Goal: Transaction & Acquisition: Purchase product/service

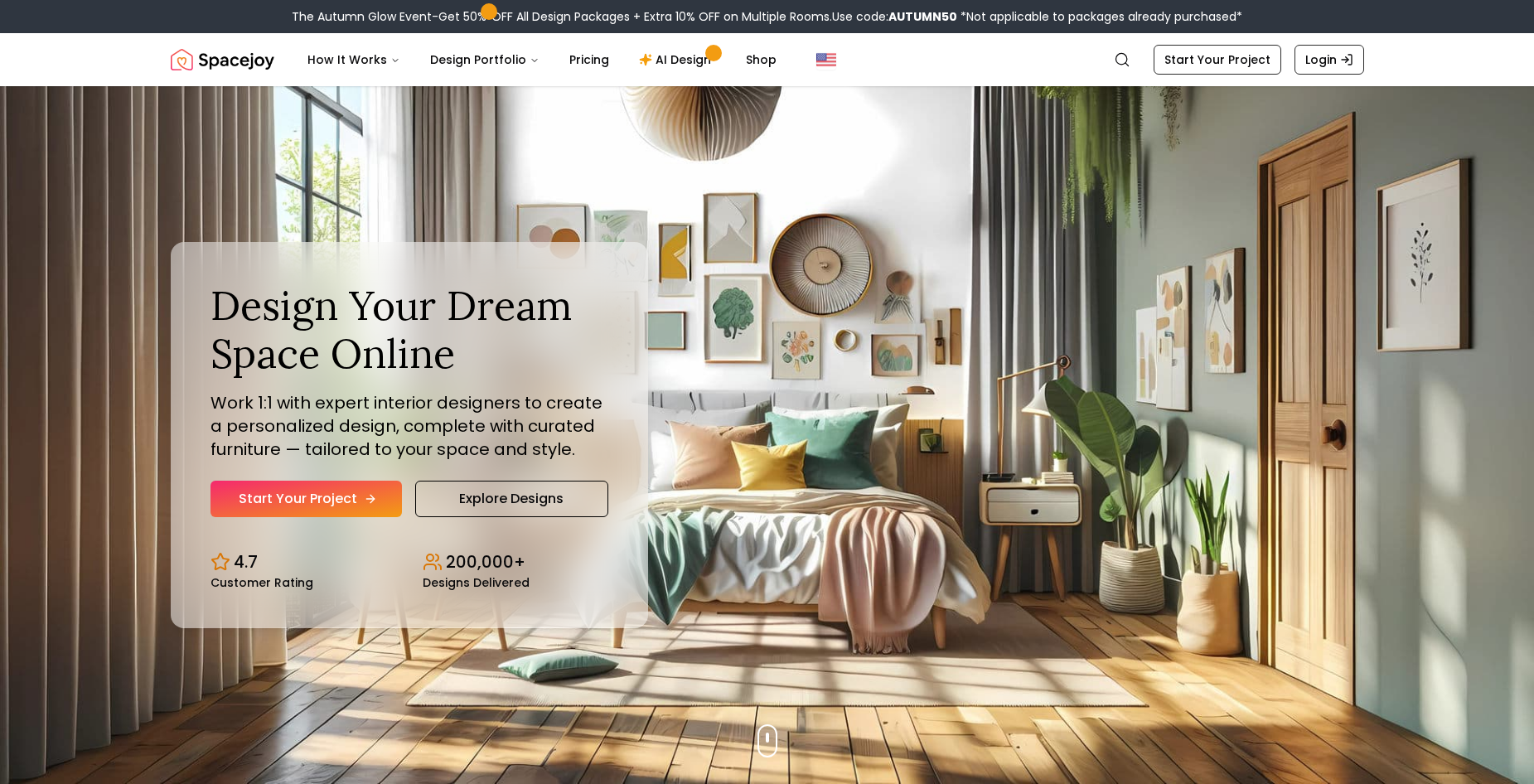
click at [372, 512] on link "Start Your Project" at bounding box center [306, 498] width 192 height 36
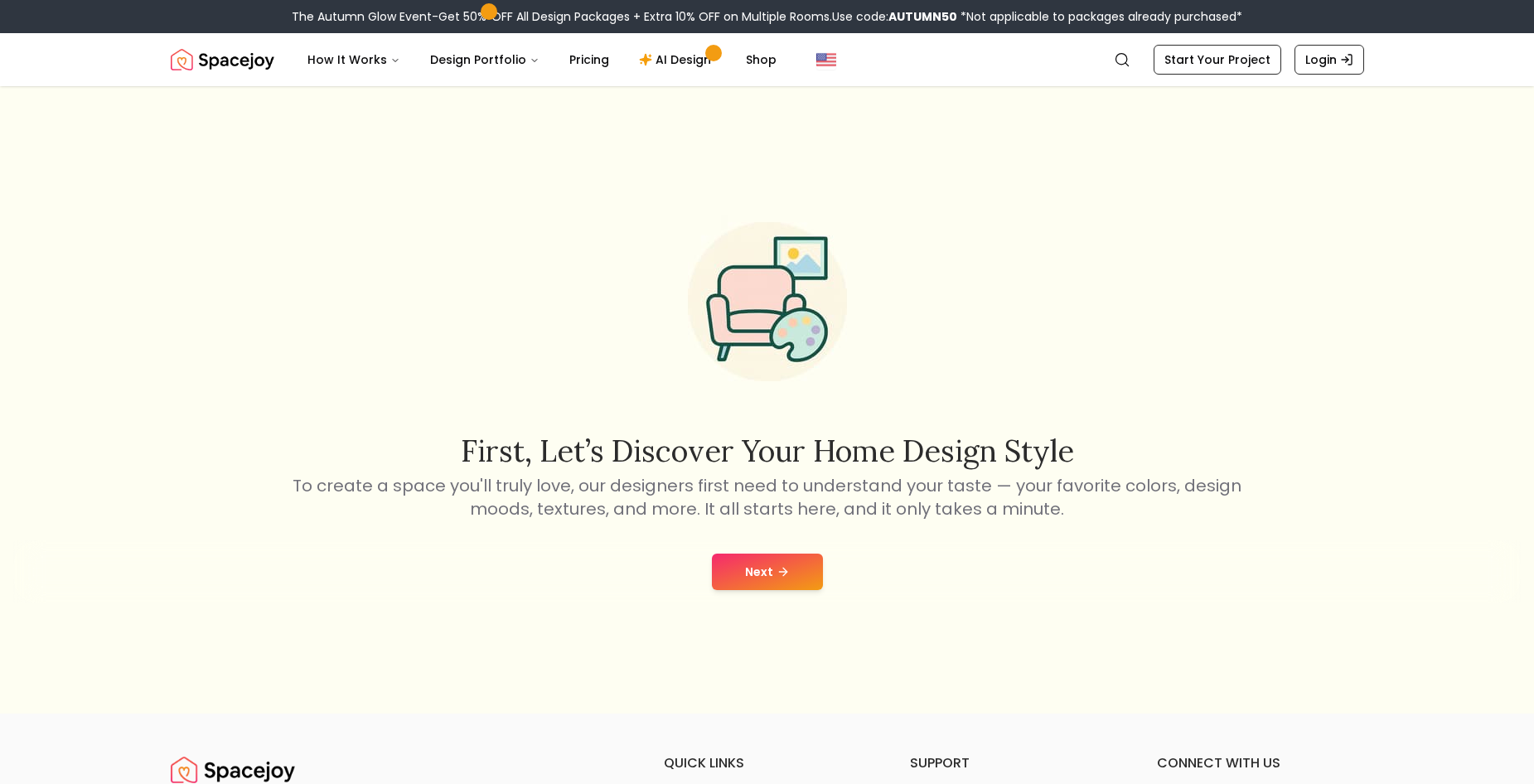
click at [738, 571] on button "Next" at bounding box center [767, 571] width 111 height 36
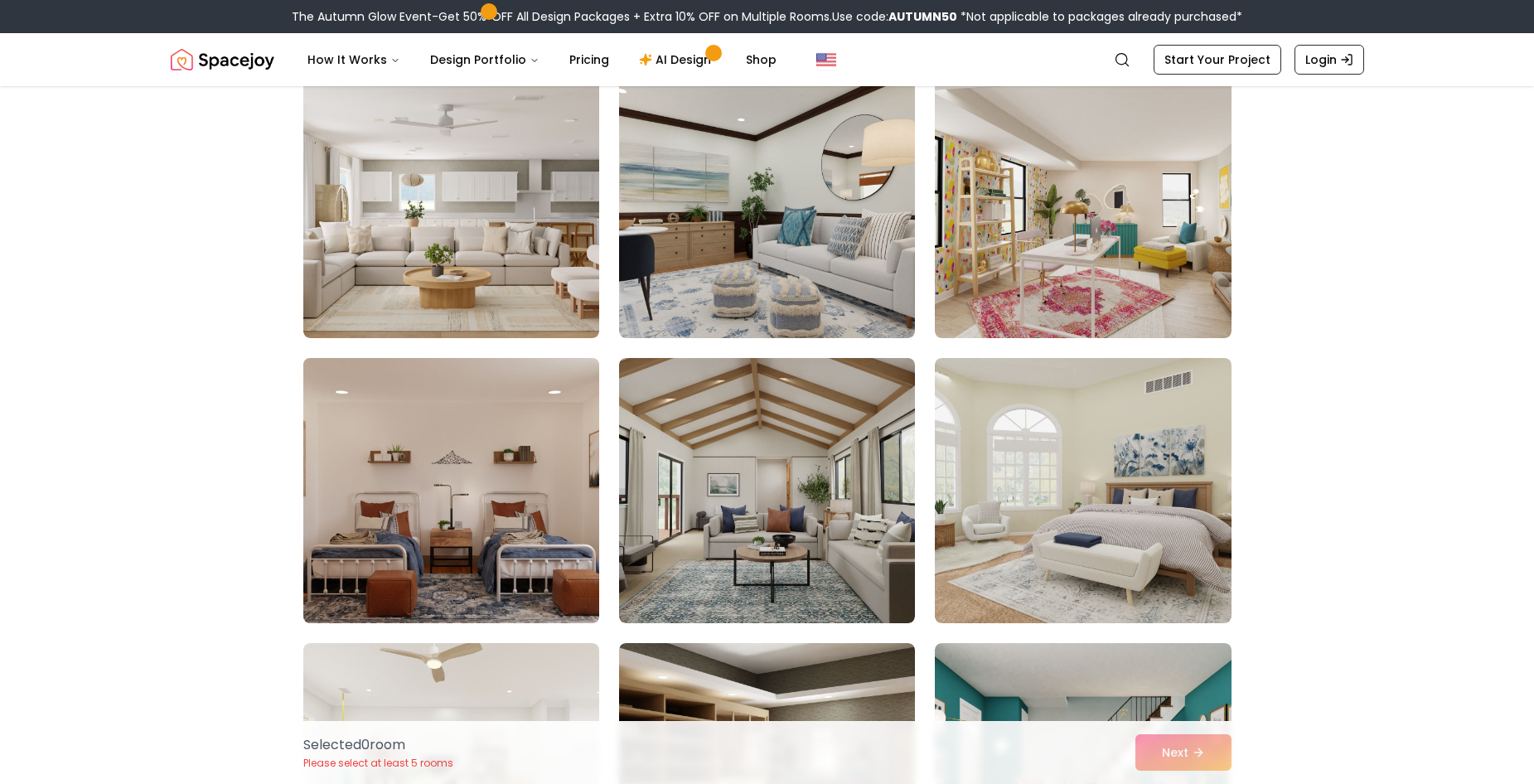
scroll to position [249, 0]
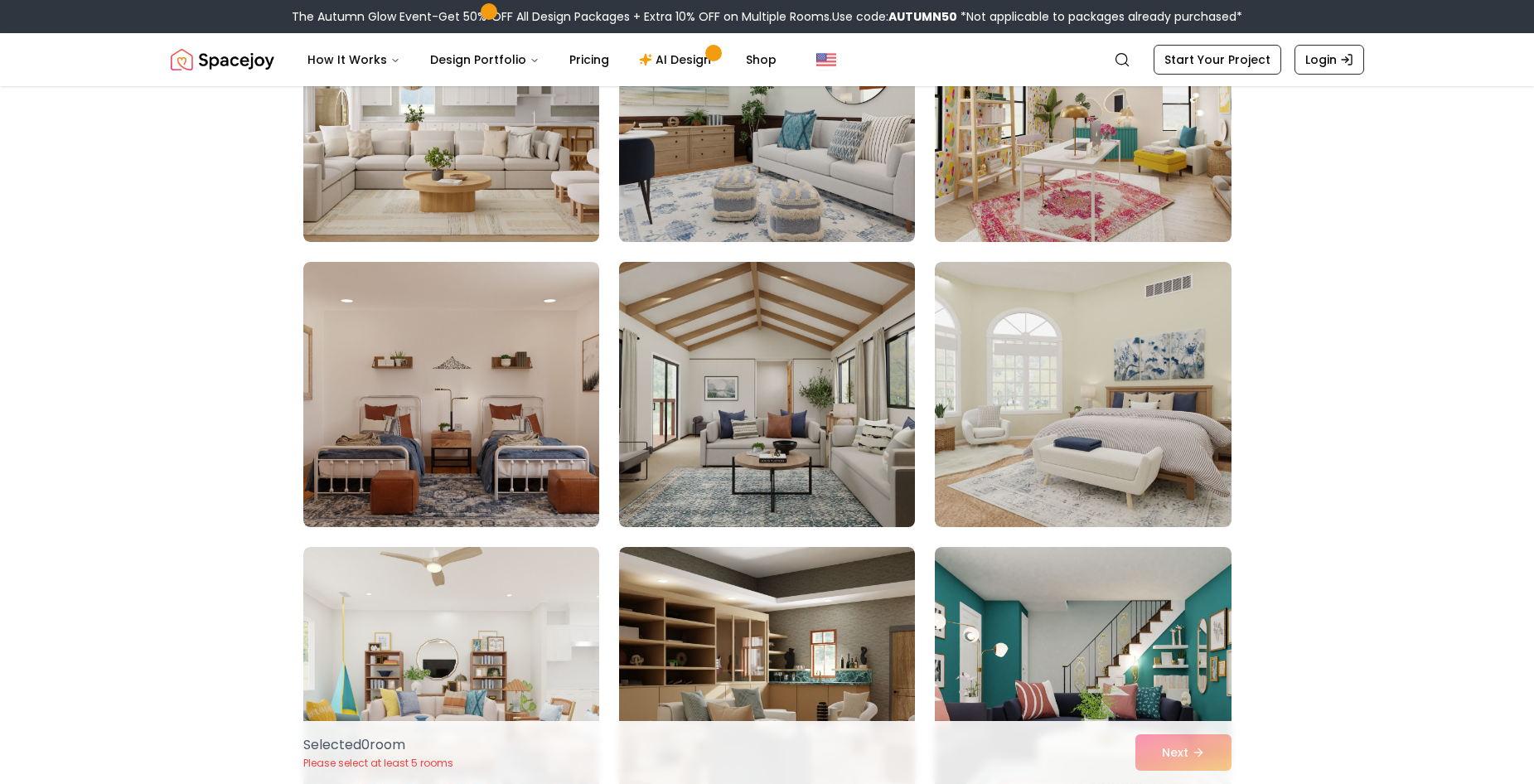
click at [702, 440] on img at bounding box center [767, 394] width 310 height 279
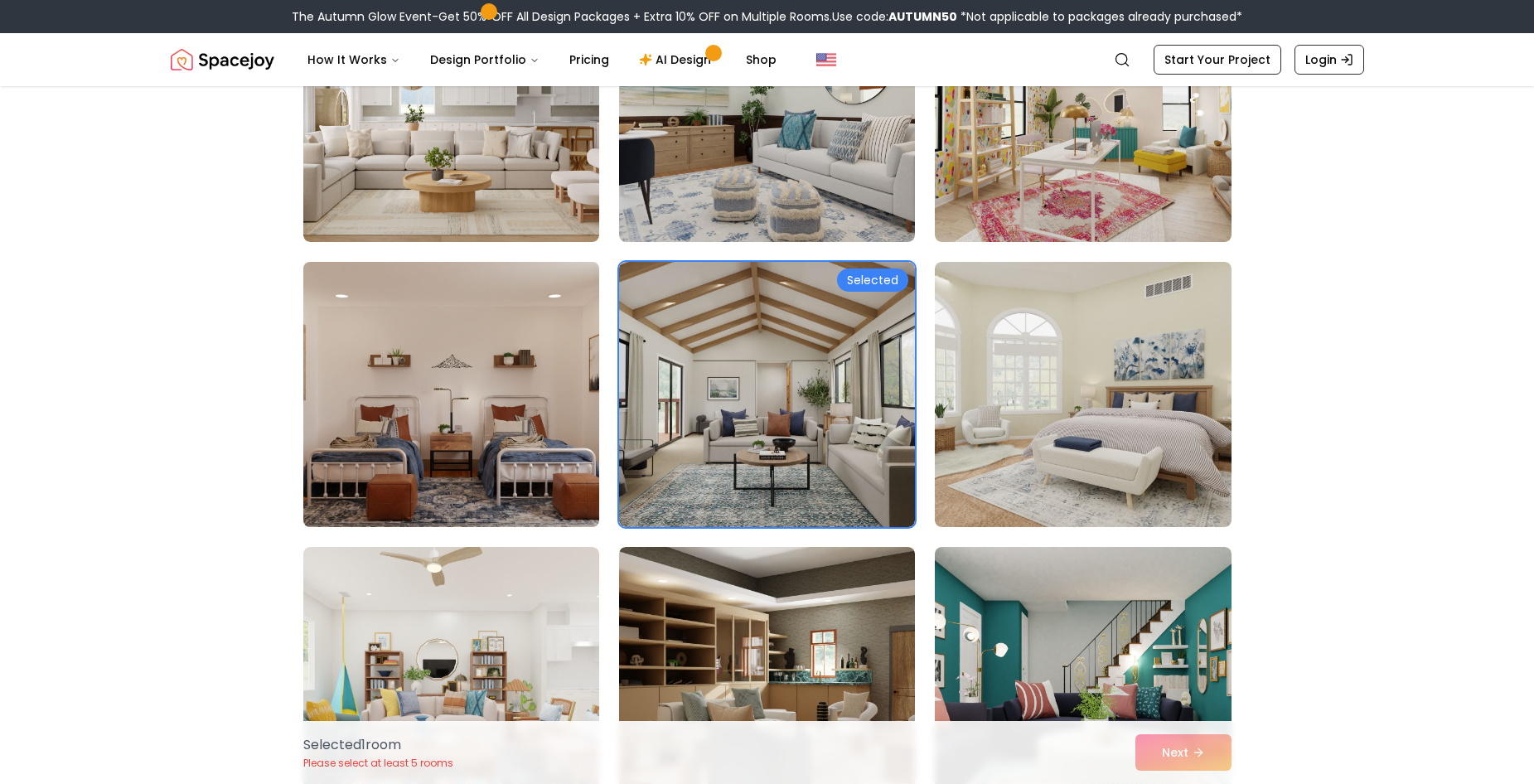
click at [459, 451] on img at bounding box center [451, 394] width 310 height 279
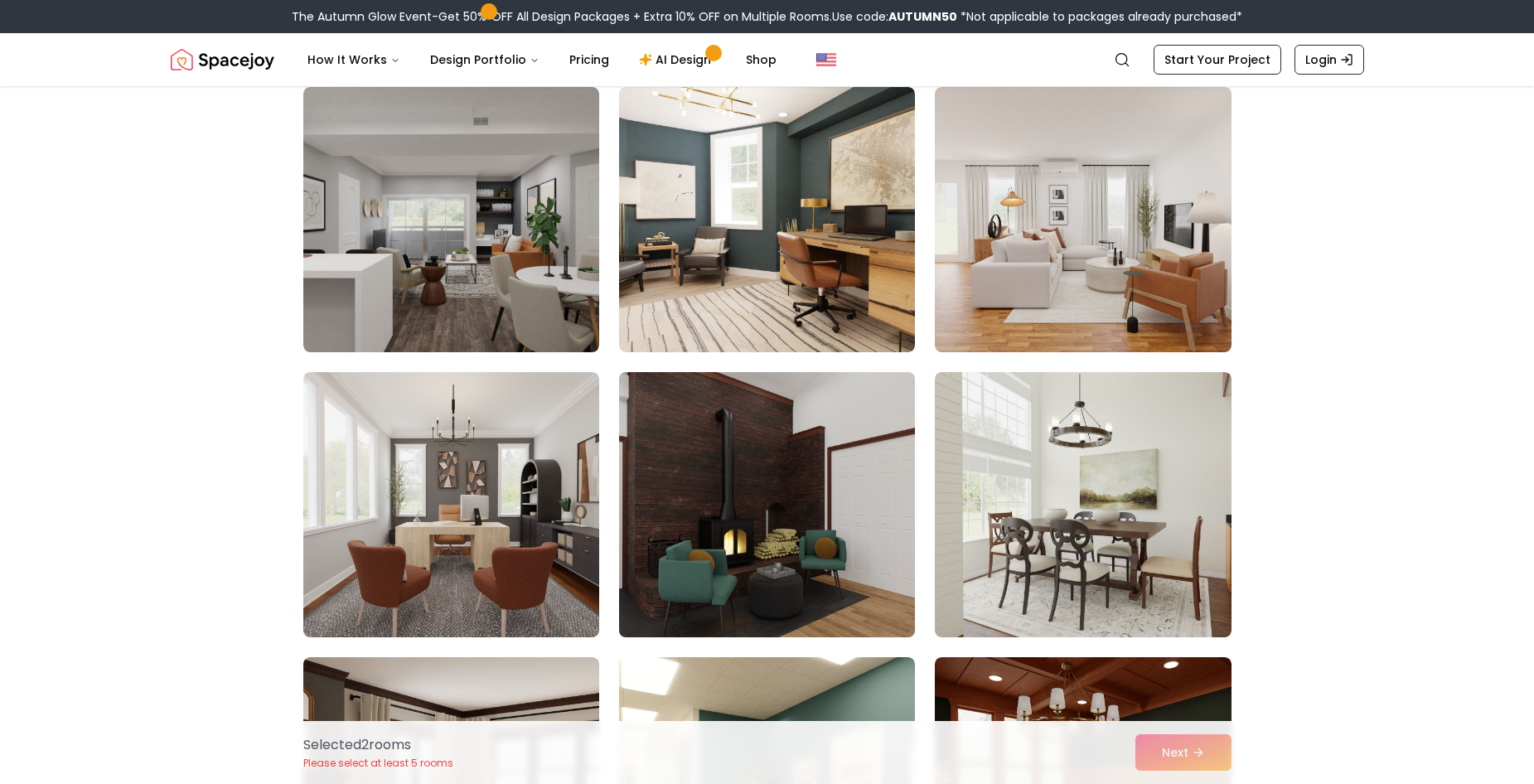
scroll to position [994, 0]
click at [775, 537] on img at bounding box center [767, 504] width 310 height 279
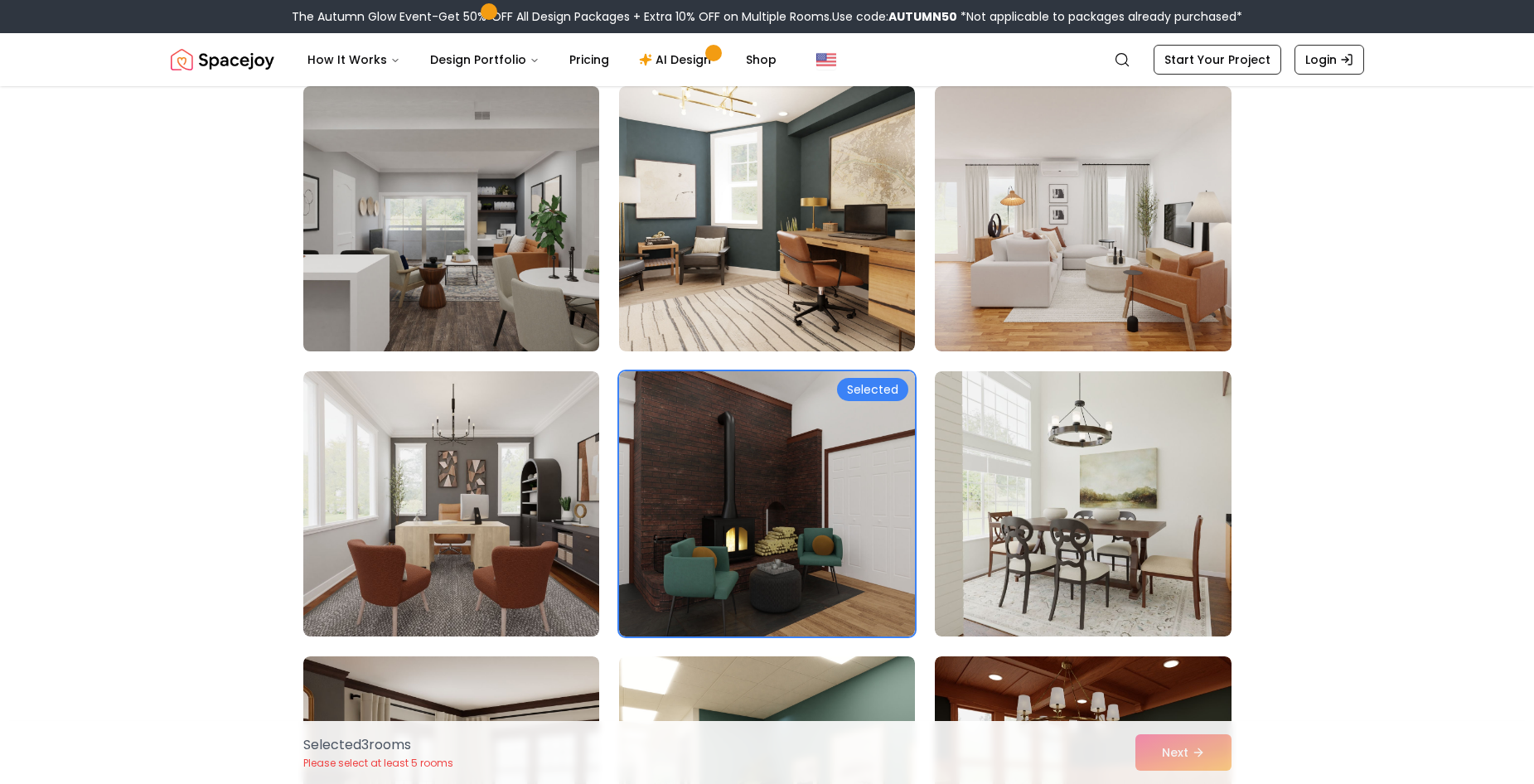
click at [523, 320] on img at bounding box center [451, 218] width 310 height 279
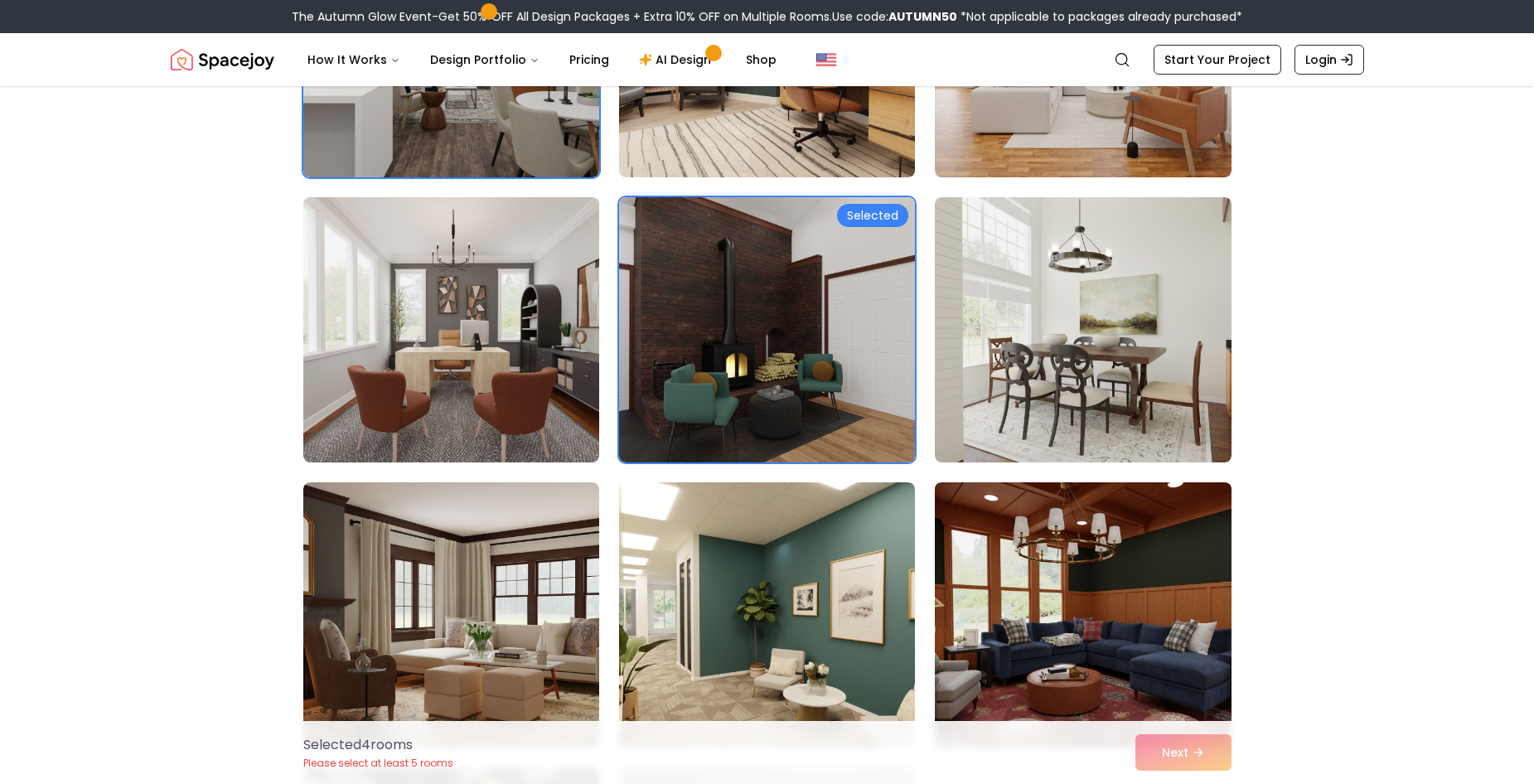
scroll to position [1325, 0]
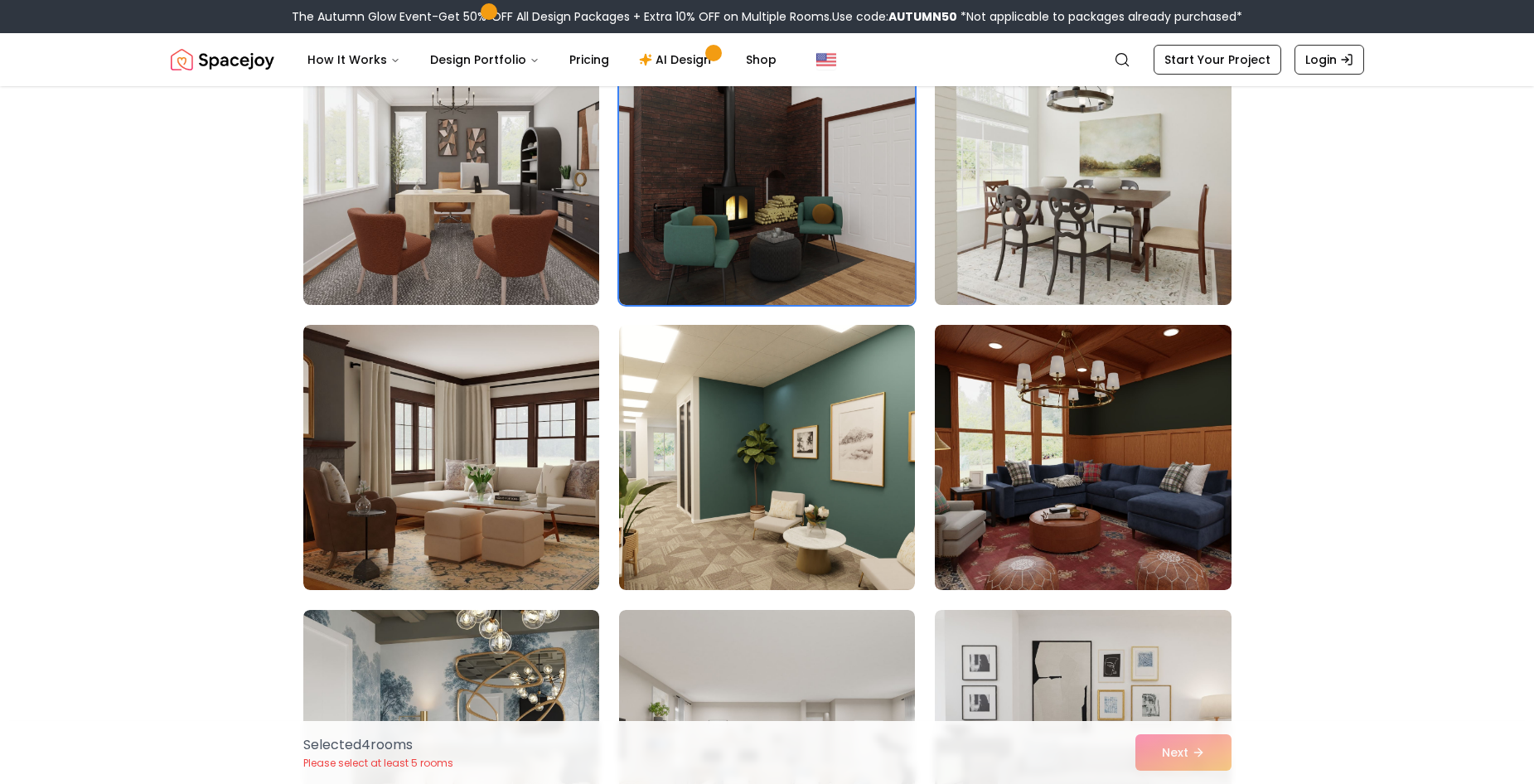
click at [1086, 272] on img at bounding box center [1082, 172] width 310 height 279
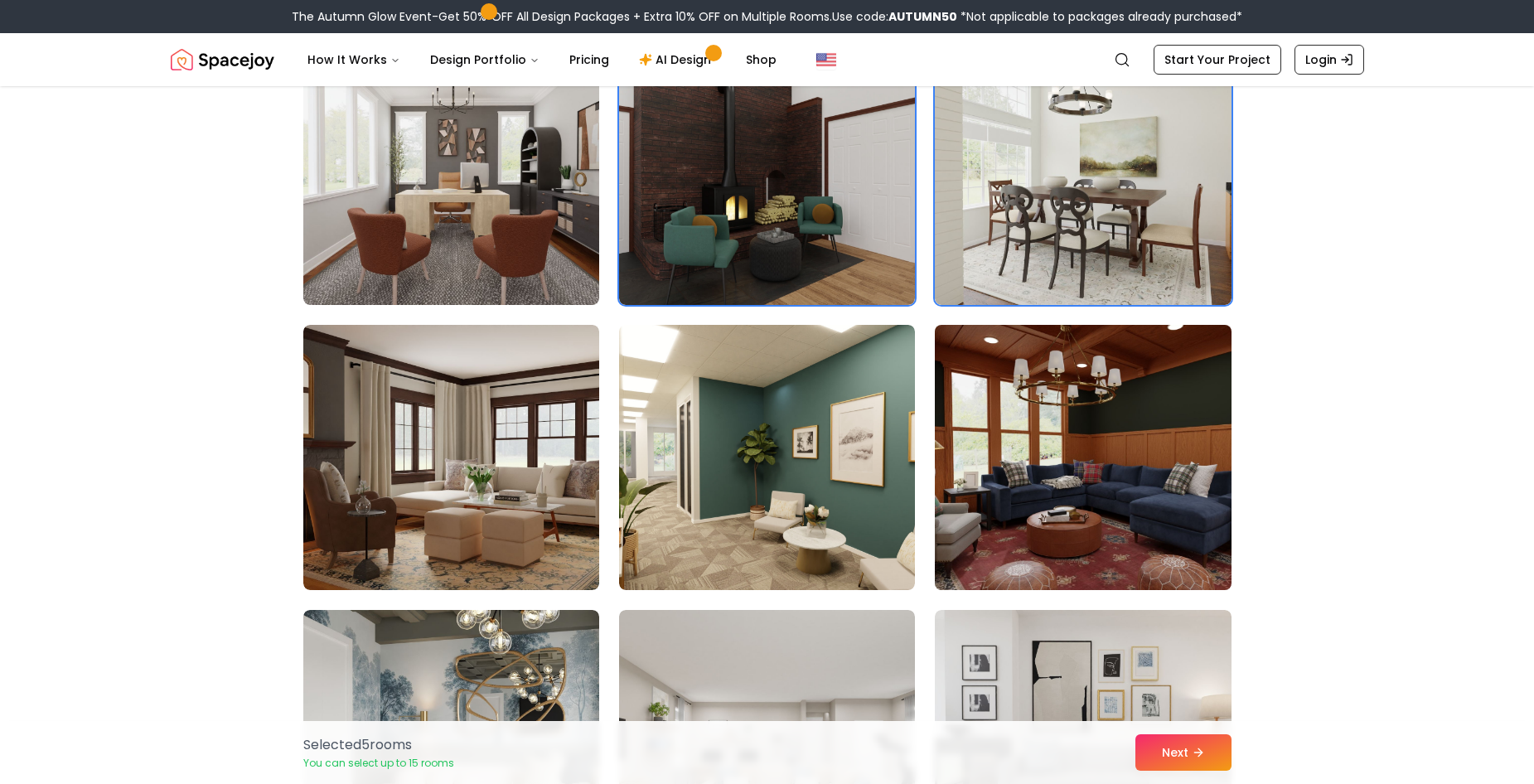
click at [1033, 441] on img at bounding box center [1082, 457] width 310 height 279
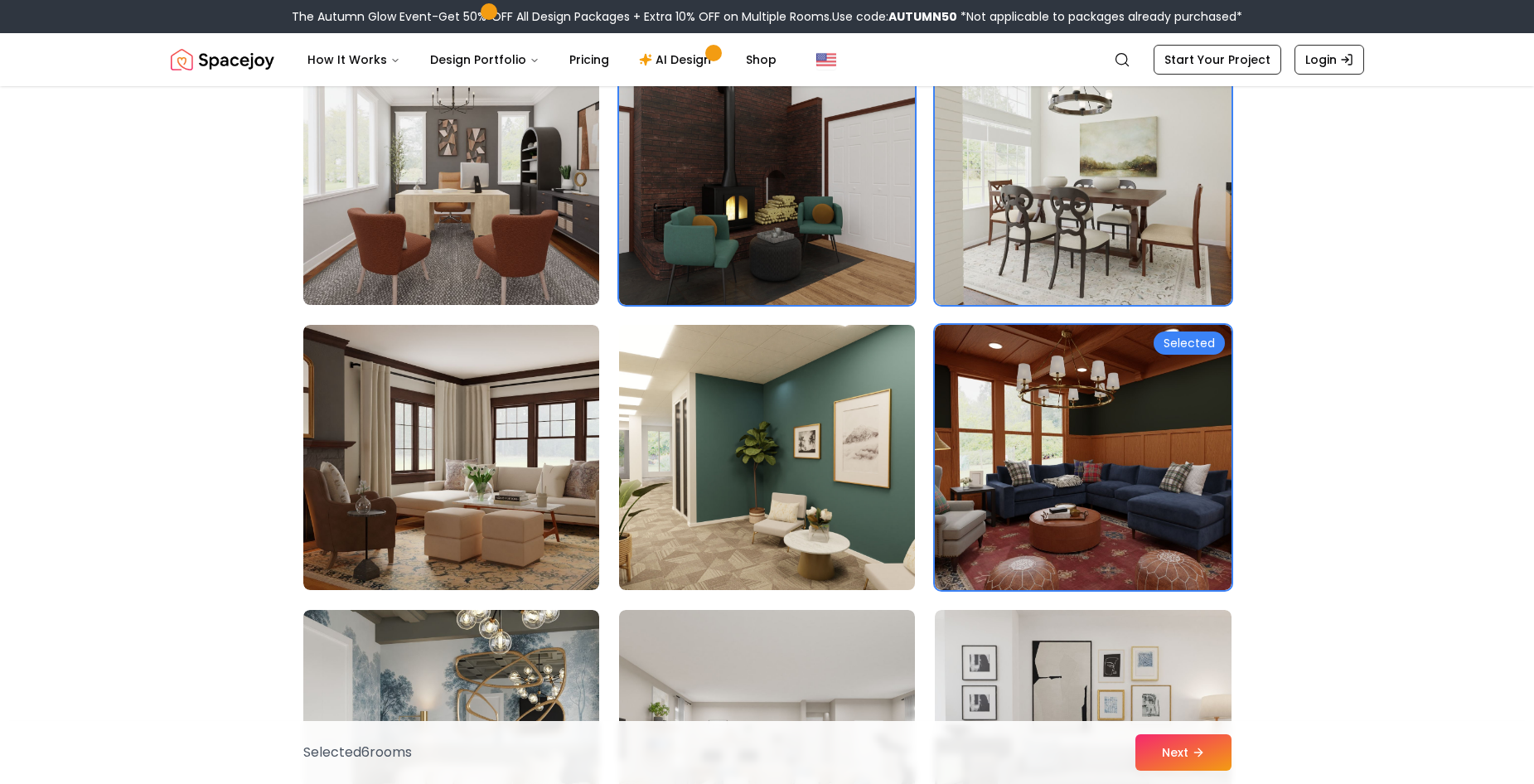
click at [825, 503] on img at bounding box center [767, 457] width 310 height 279
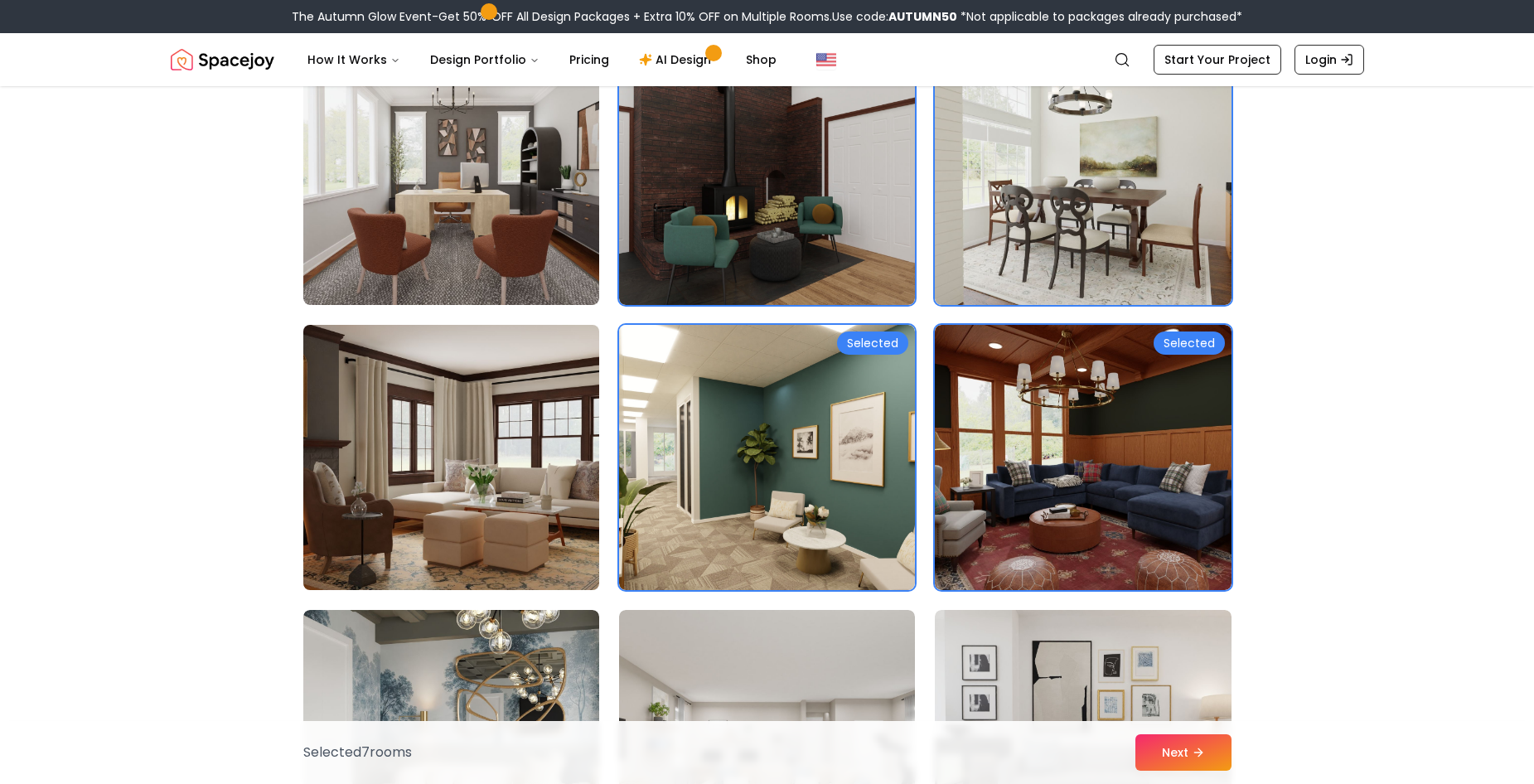
click at [534, 505] on img at bounding box center [451, 457] width 310 height 279
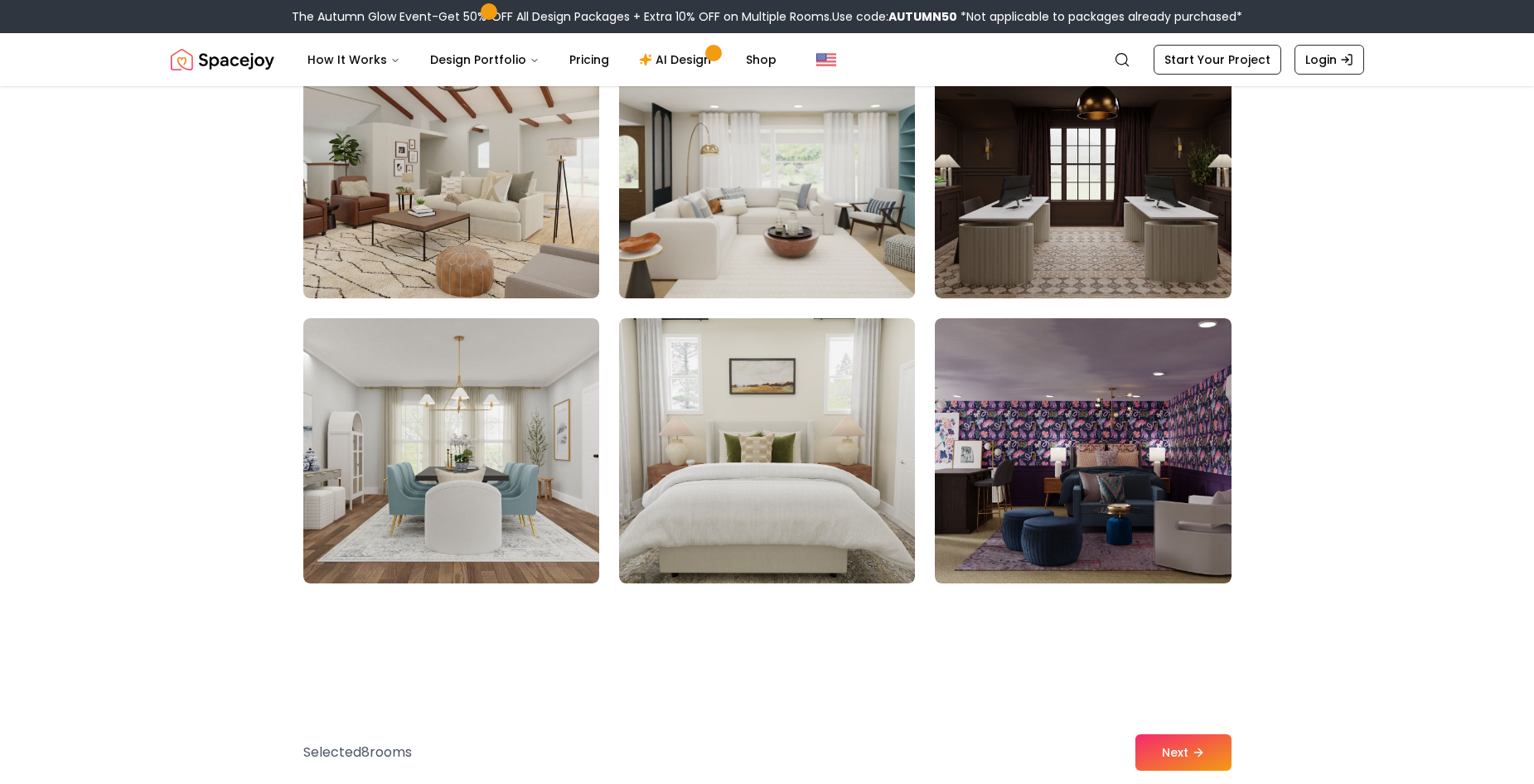
scroll to position [2486, 0]
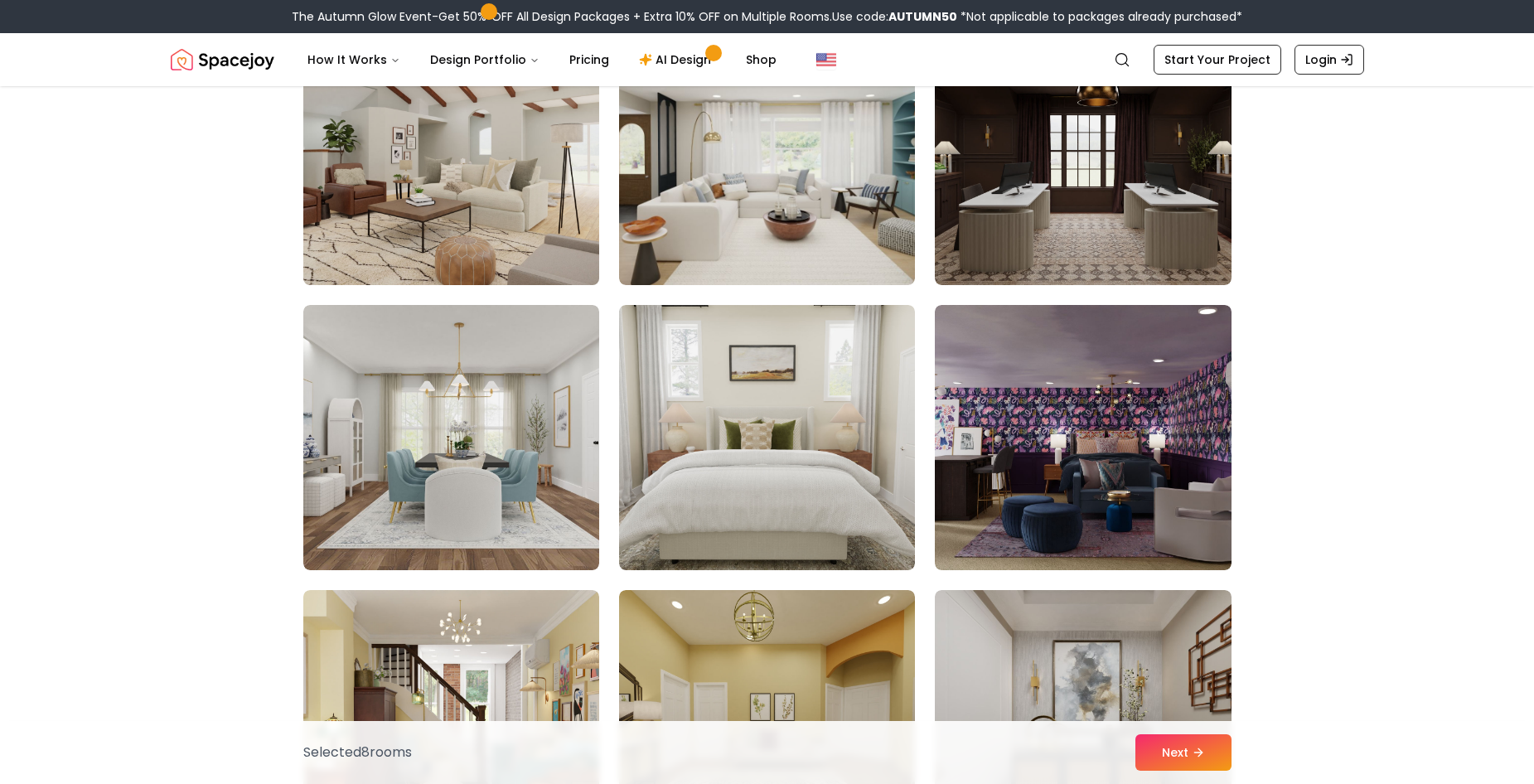
click at [454, 236] on img at bounding box center [451, 152] width 310 height 279
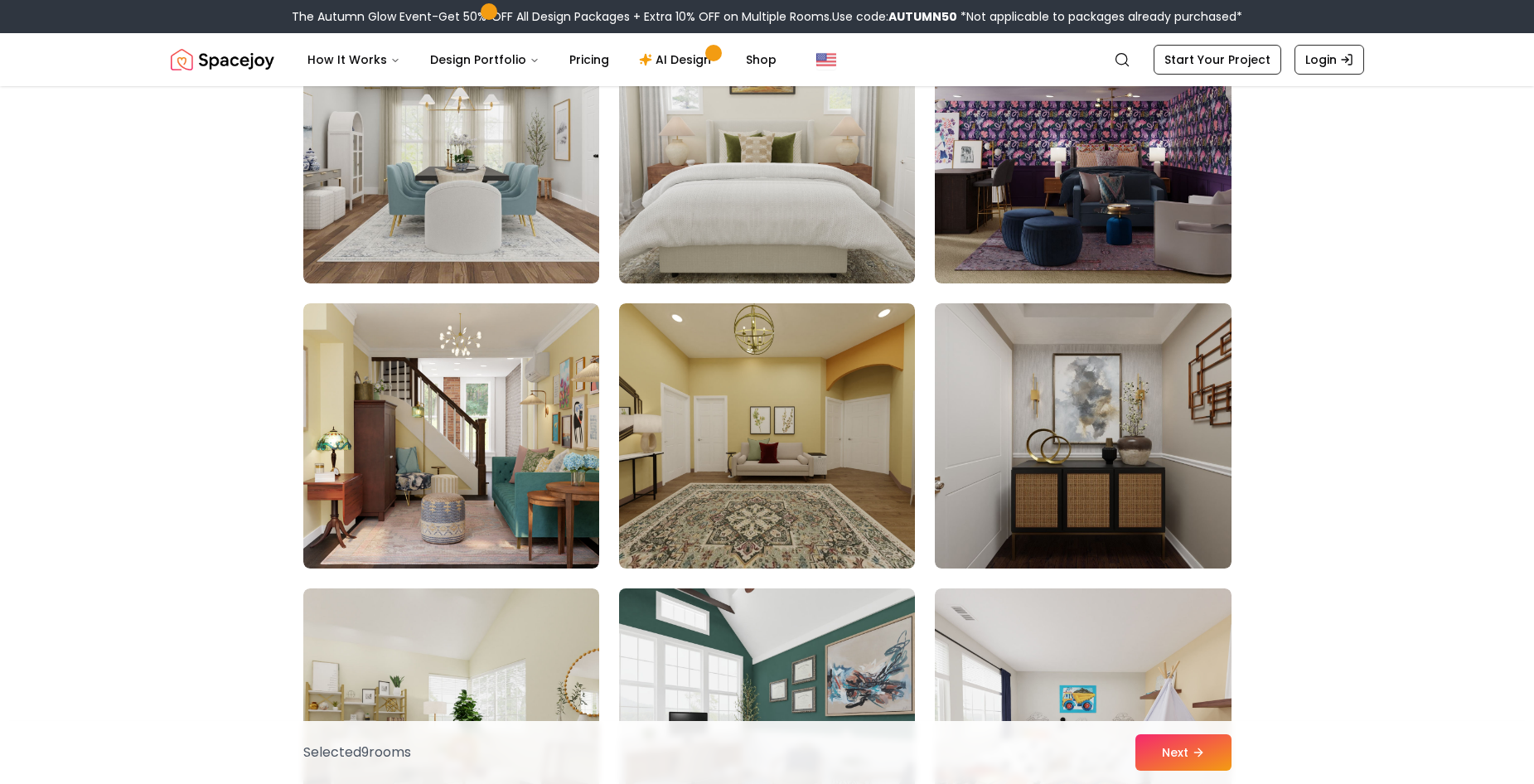
scroll to position [2817, 0]
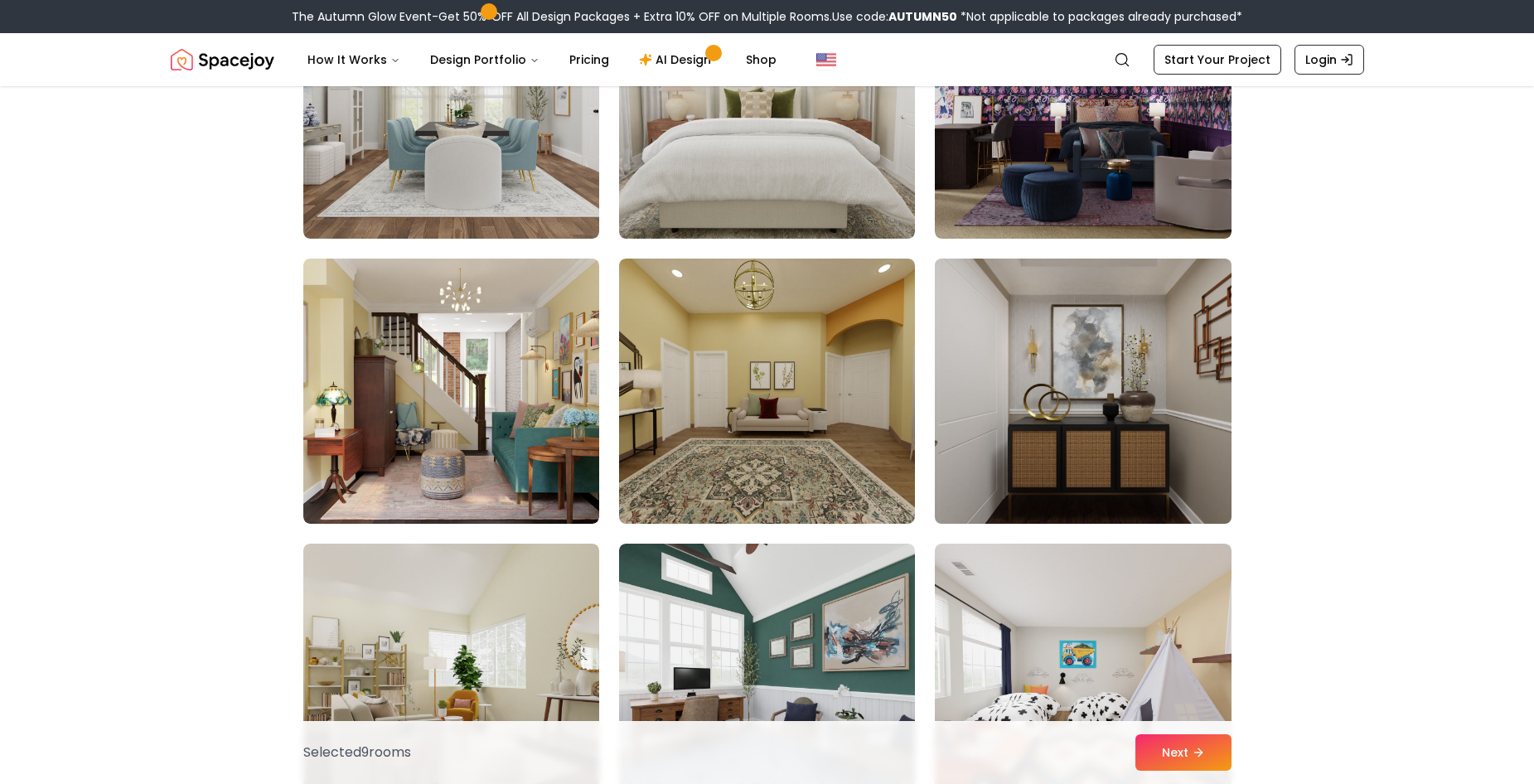
click at [1061, 479] on img at bounding box center [1082, 391] width 310 height 279
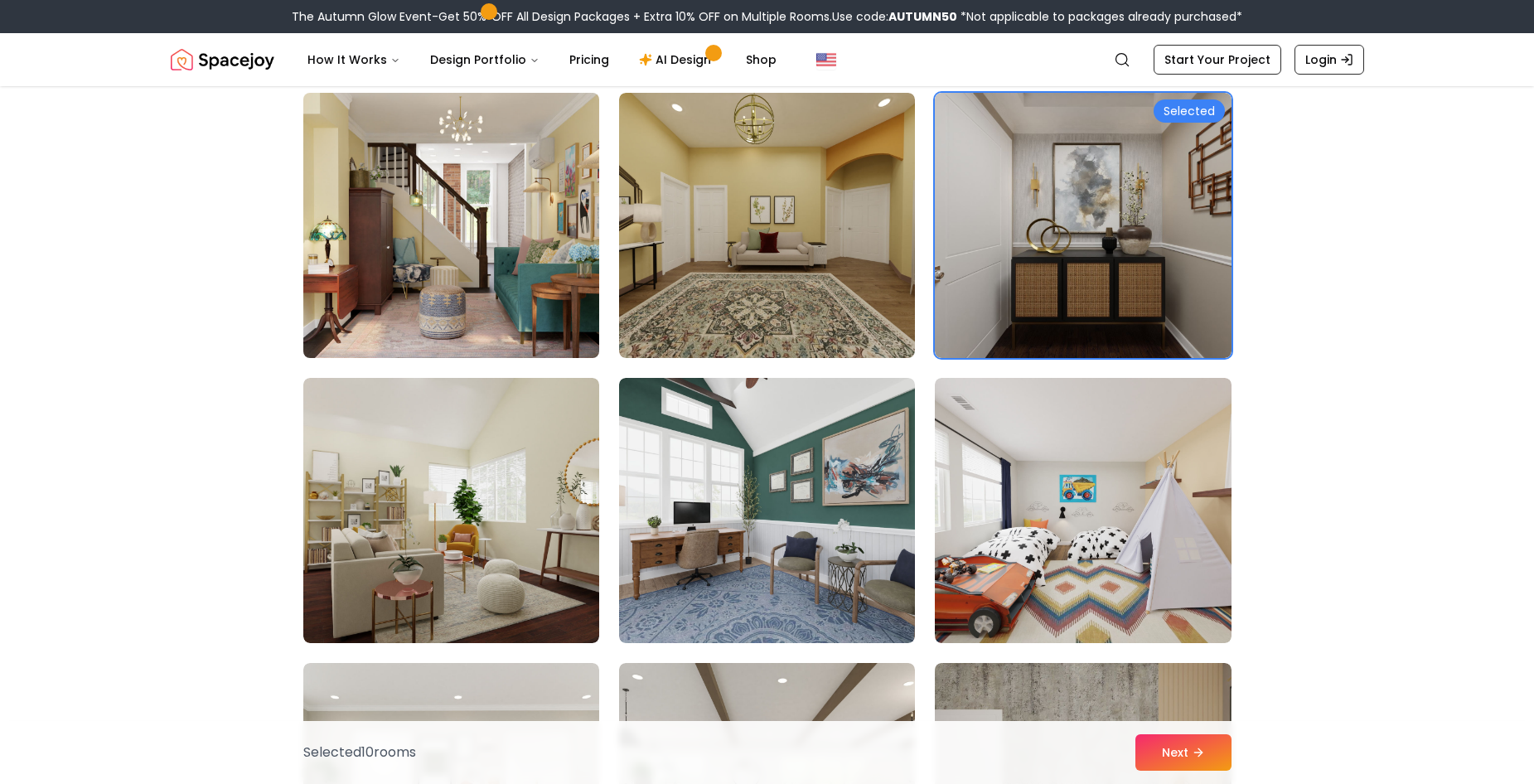
click at [423, 276] on img at bounding box center [451, 225] width 310 height 279
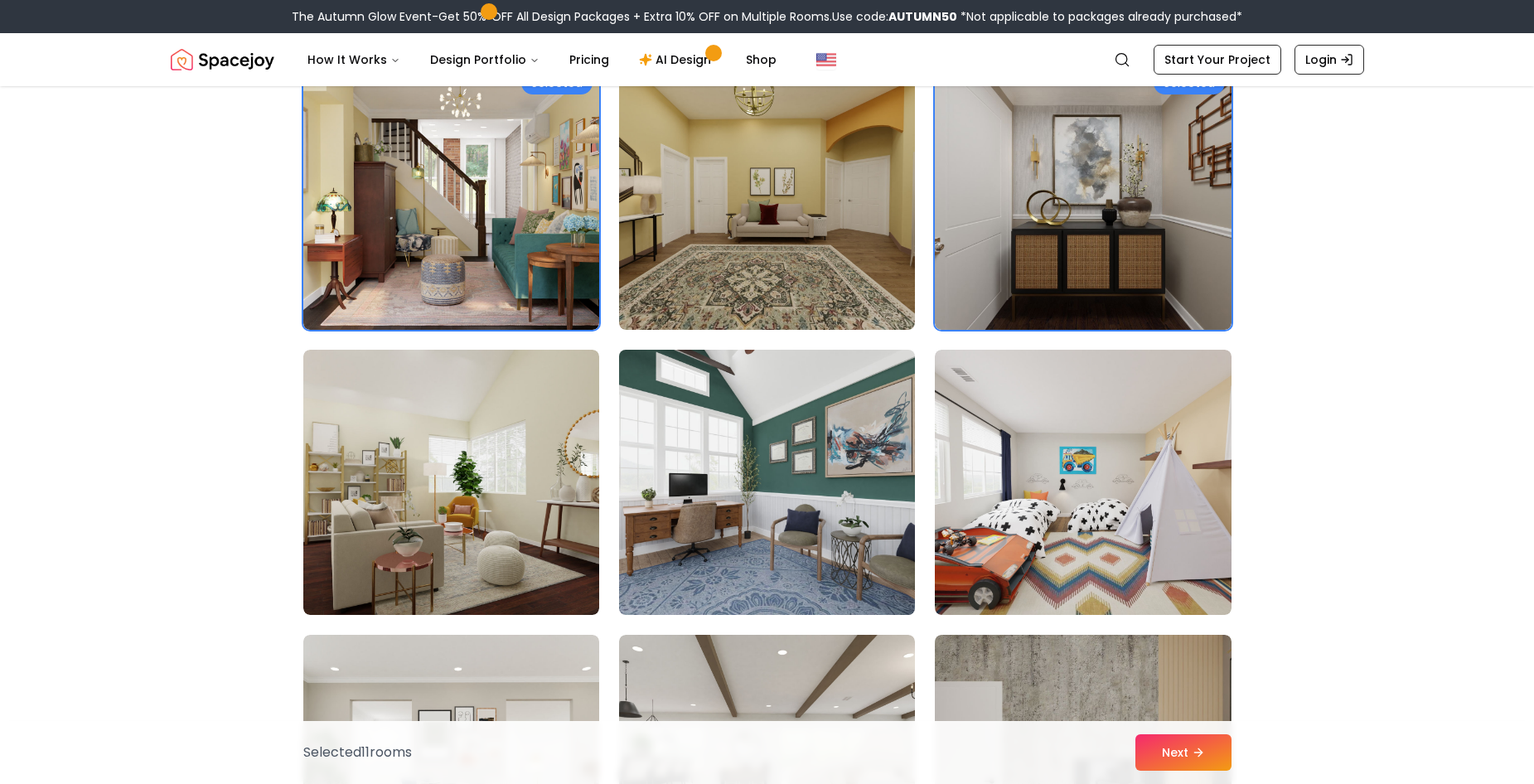
scroll to position [3148, 0]
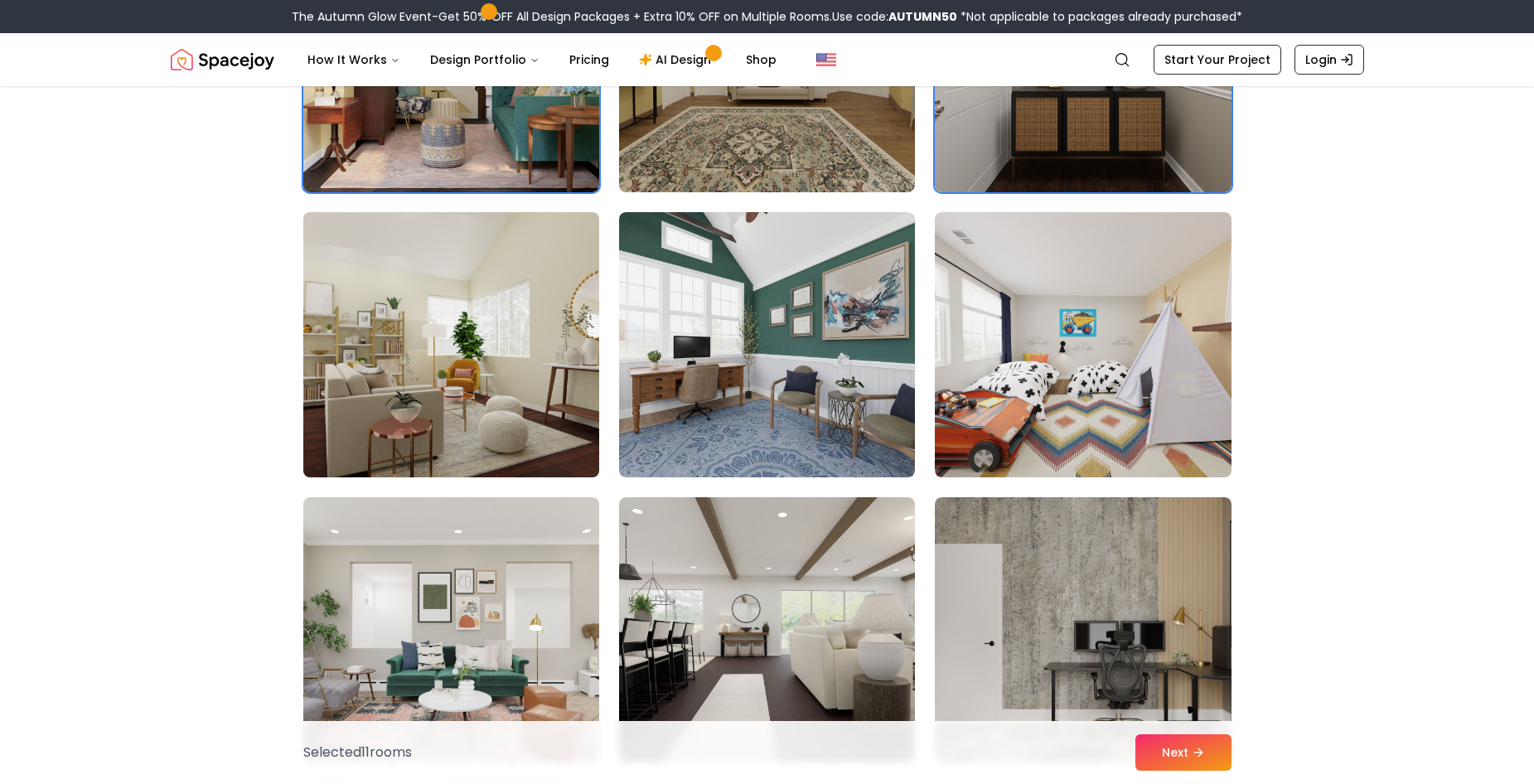
click at [518, 396] on img at bounding box center [451, 345] width 310 height 279
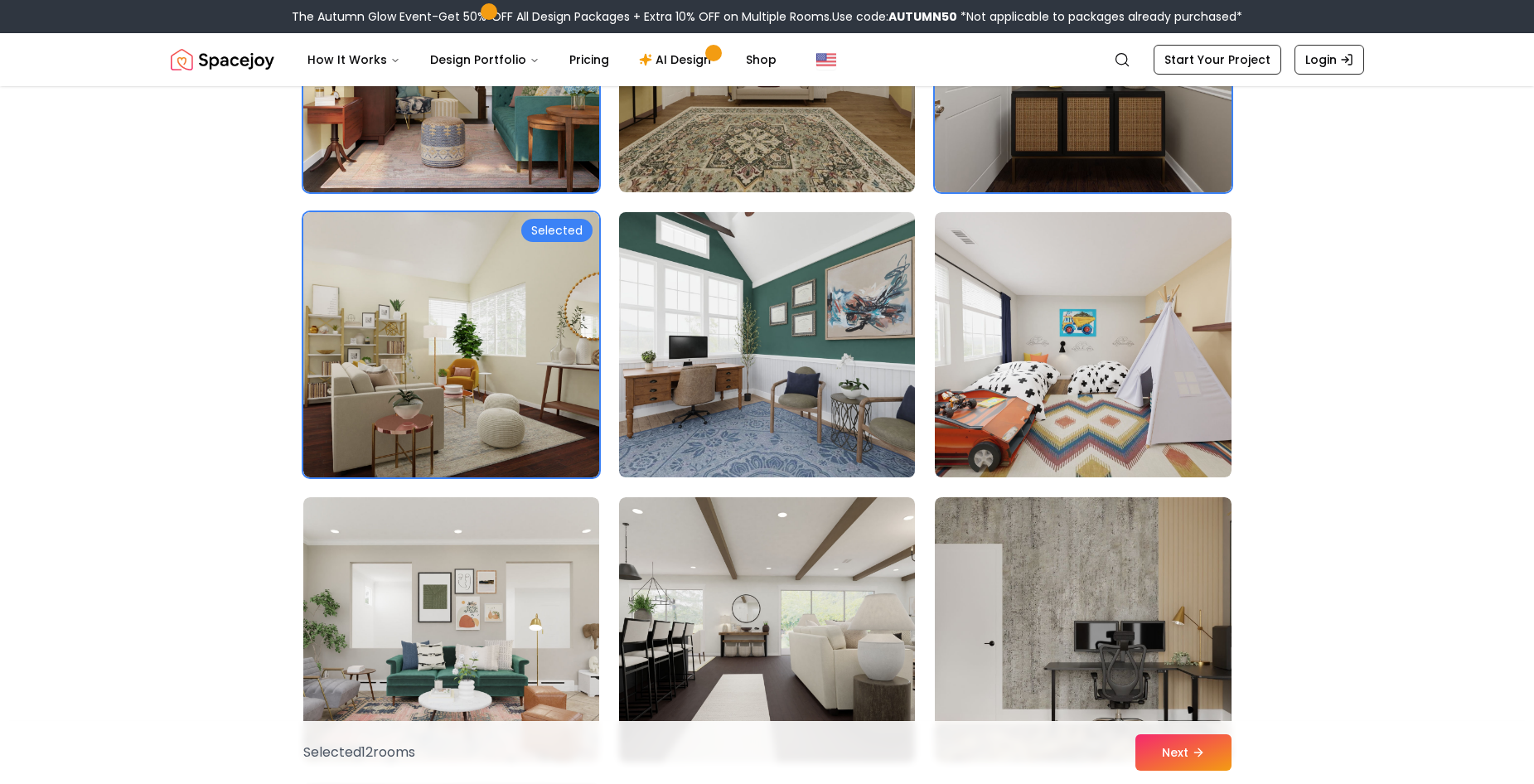
click at [707, 393] on img at bounding box center [767, 345] width 310 height 279
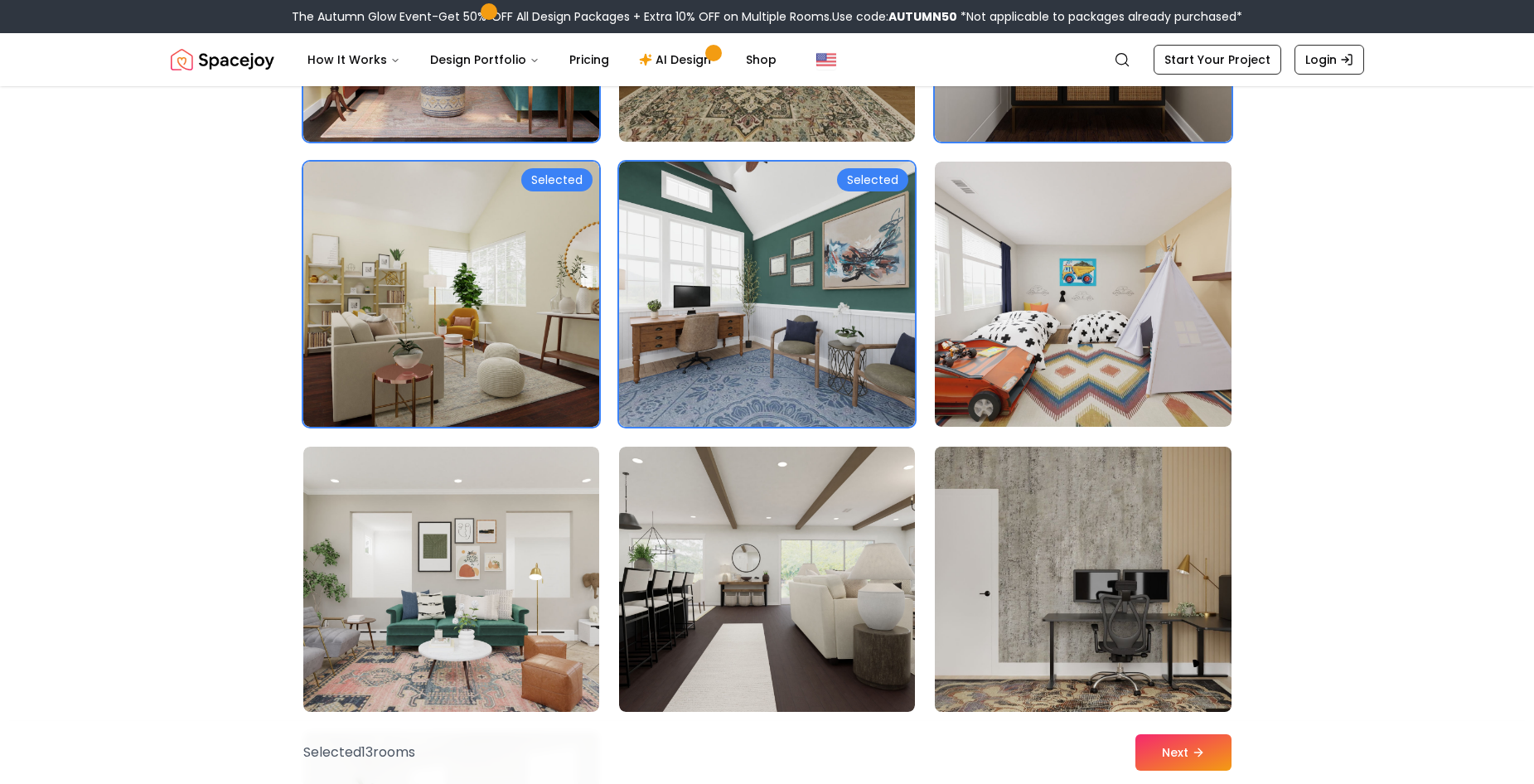
scroll to position [3480, 0]
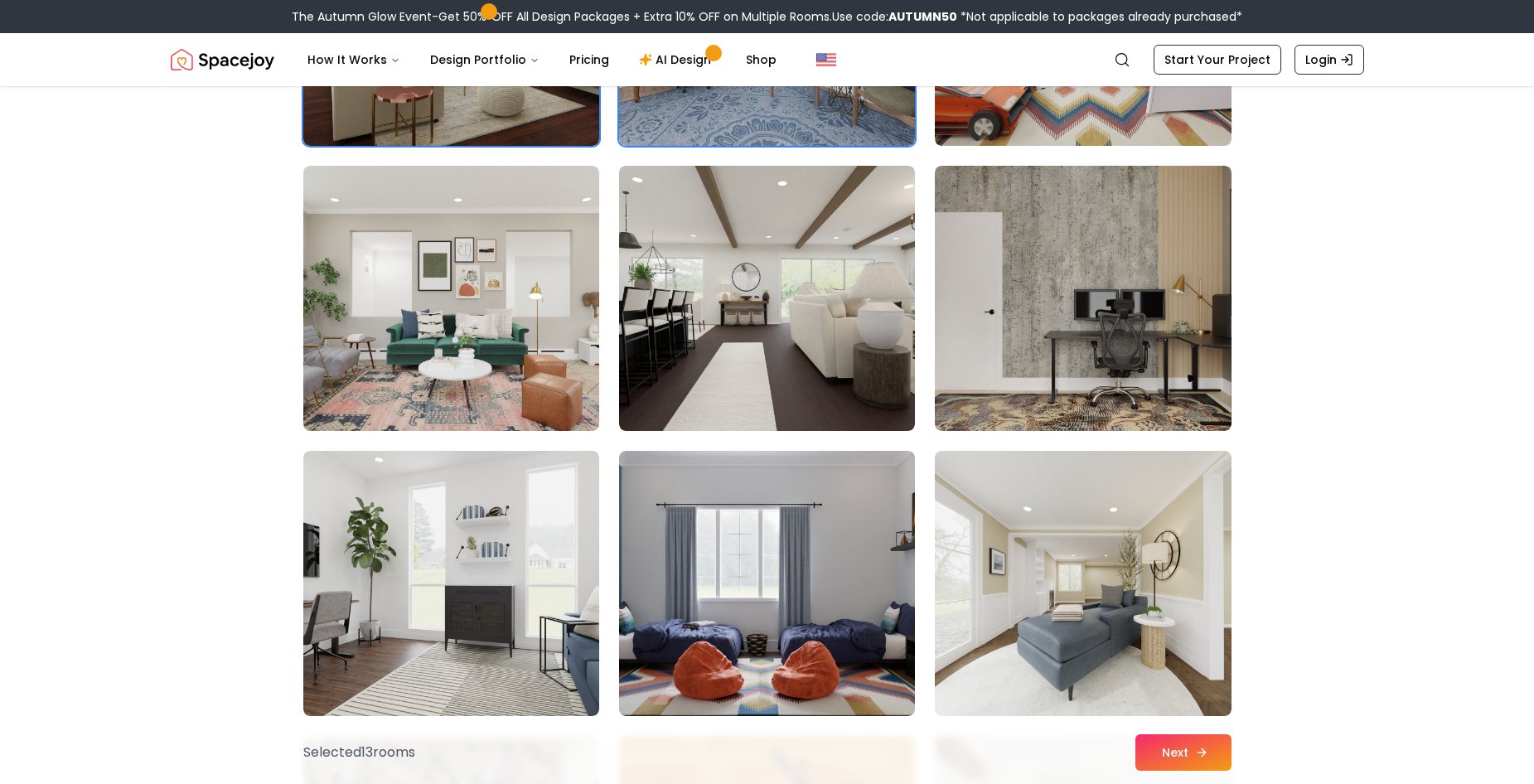
click at [1170, 748] on button "Next" at bounding box center [1182, 751] width 96 height 36
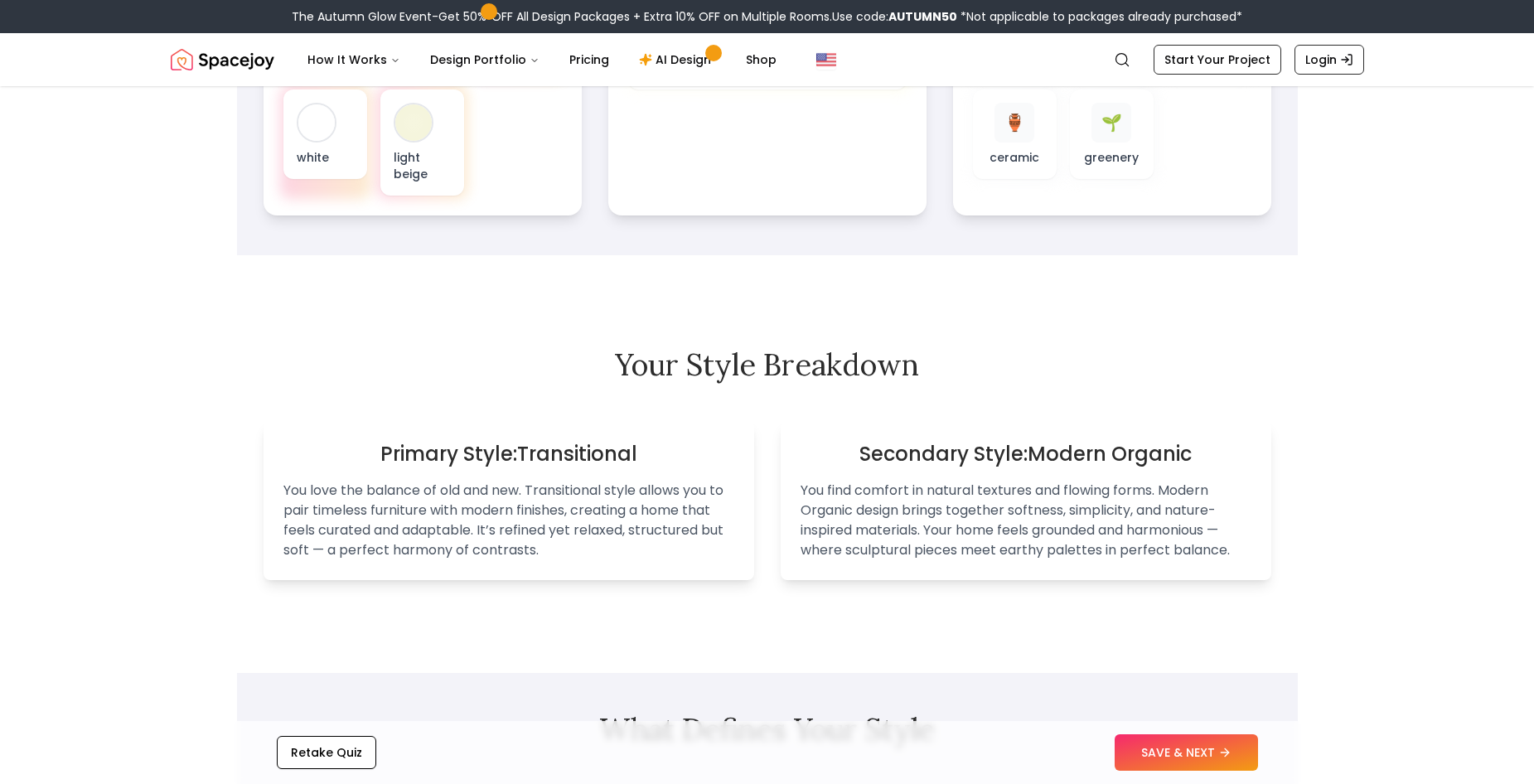
scroll to position [829, 0]
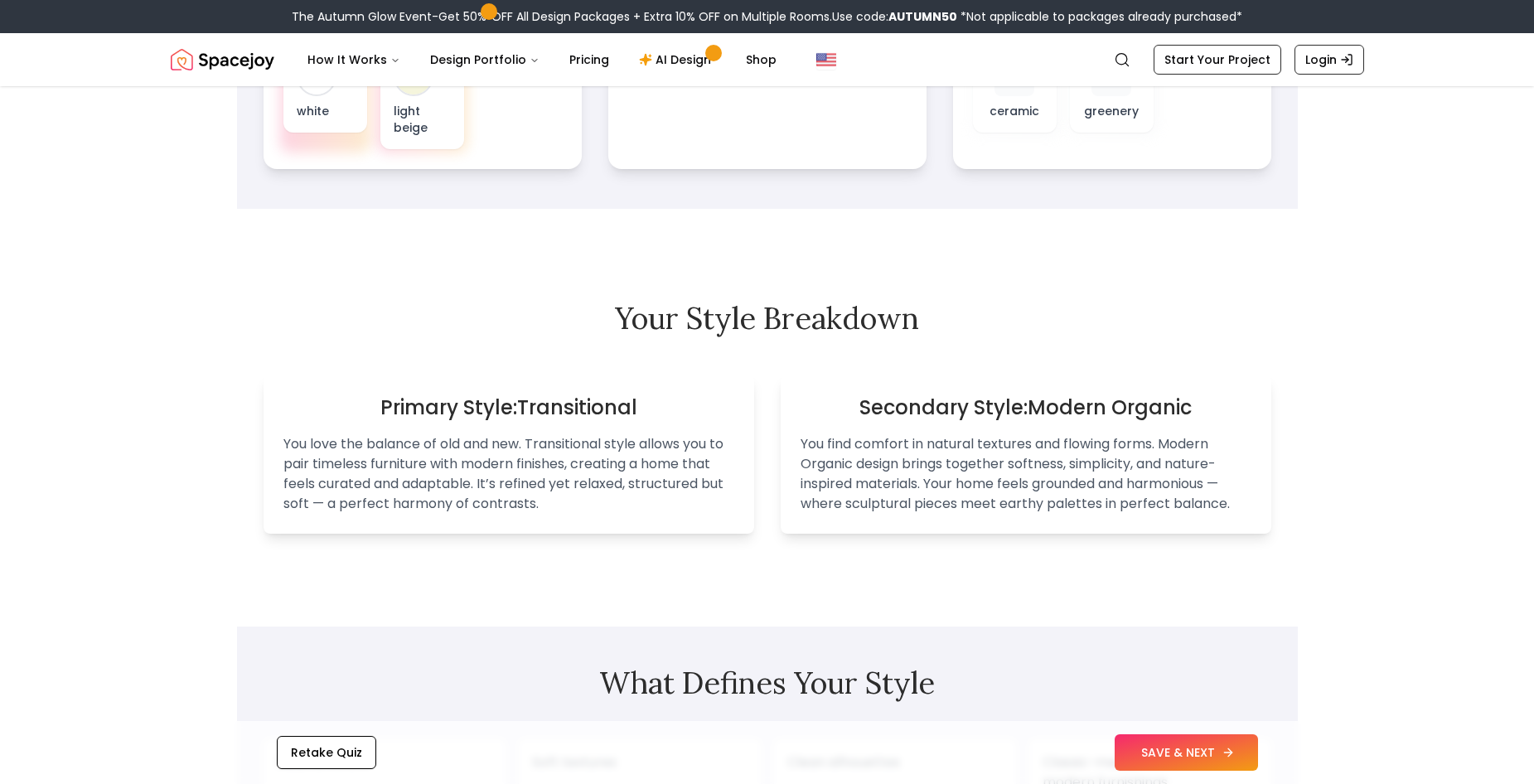
click at [1183, 758] on button "SAVE & NEXT" at bounding box center [1186, 751] width 143 height 36
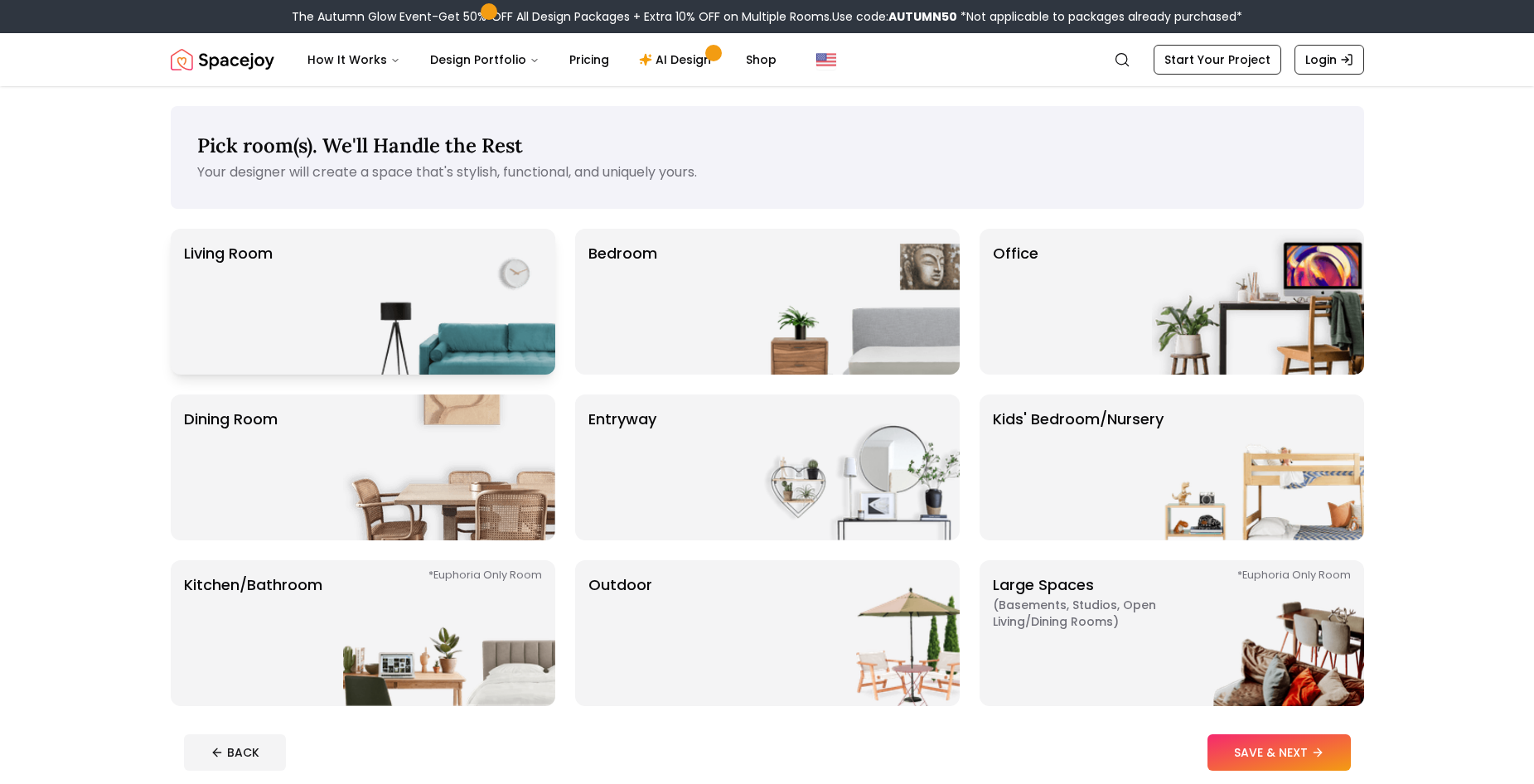
click at [294, 318] on div "Living Room" at bounding box center [362, 301] width 384 height 146
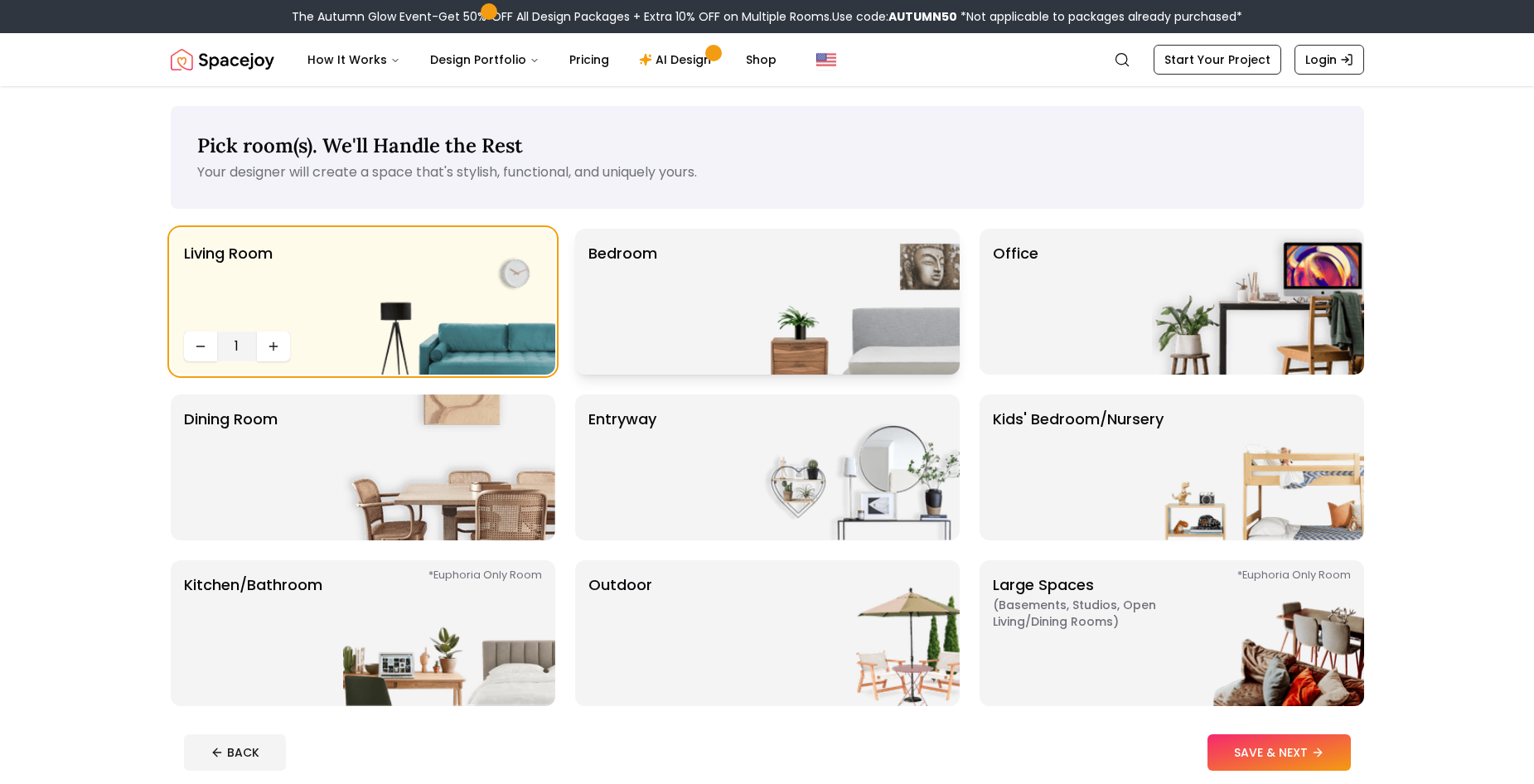
click at [685, 303] on div "Bedroom" at bounding box center [767, 301] width 384 height 146
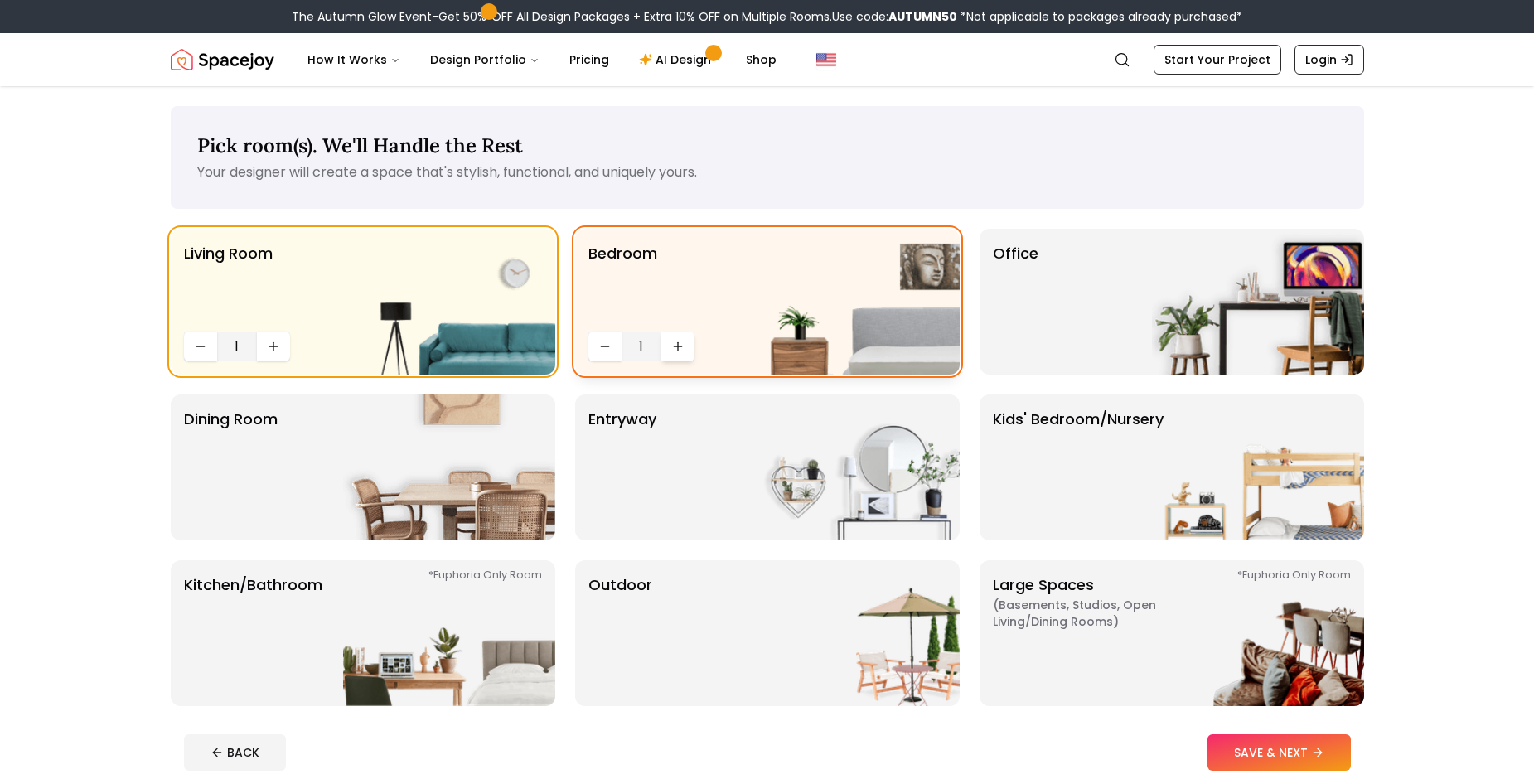
click at [683, 352] on icon "Increase quantity" at bounding box center [678, 345] width 13 height 13
click at [334, 462] on div "Dining Room" at bounding box center [362, 468] width 384 height 146
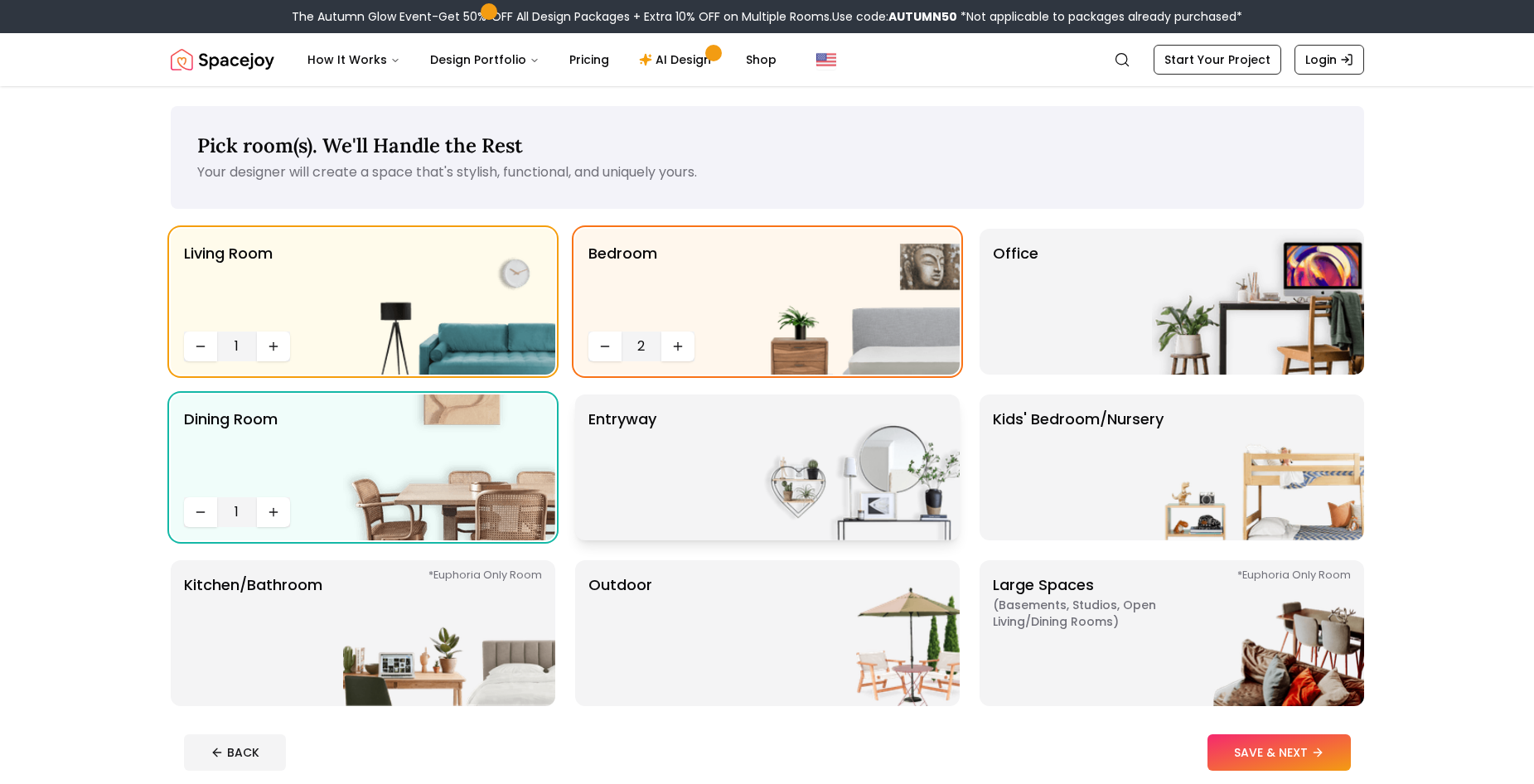
click at [844, 498] on img at bounding box center [853, 468] width 212 height 146
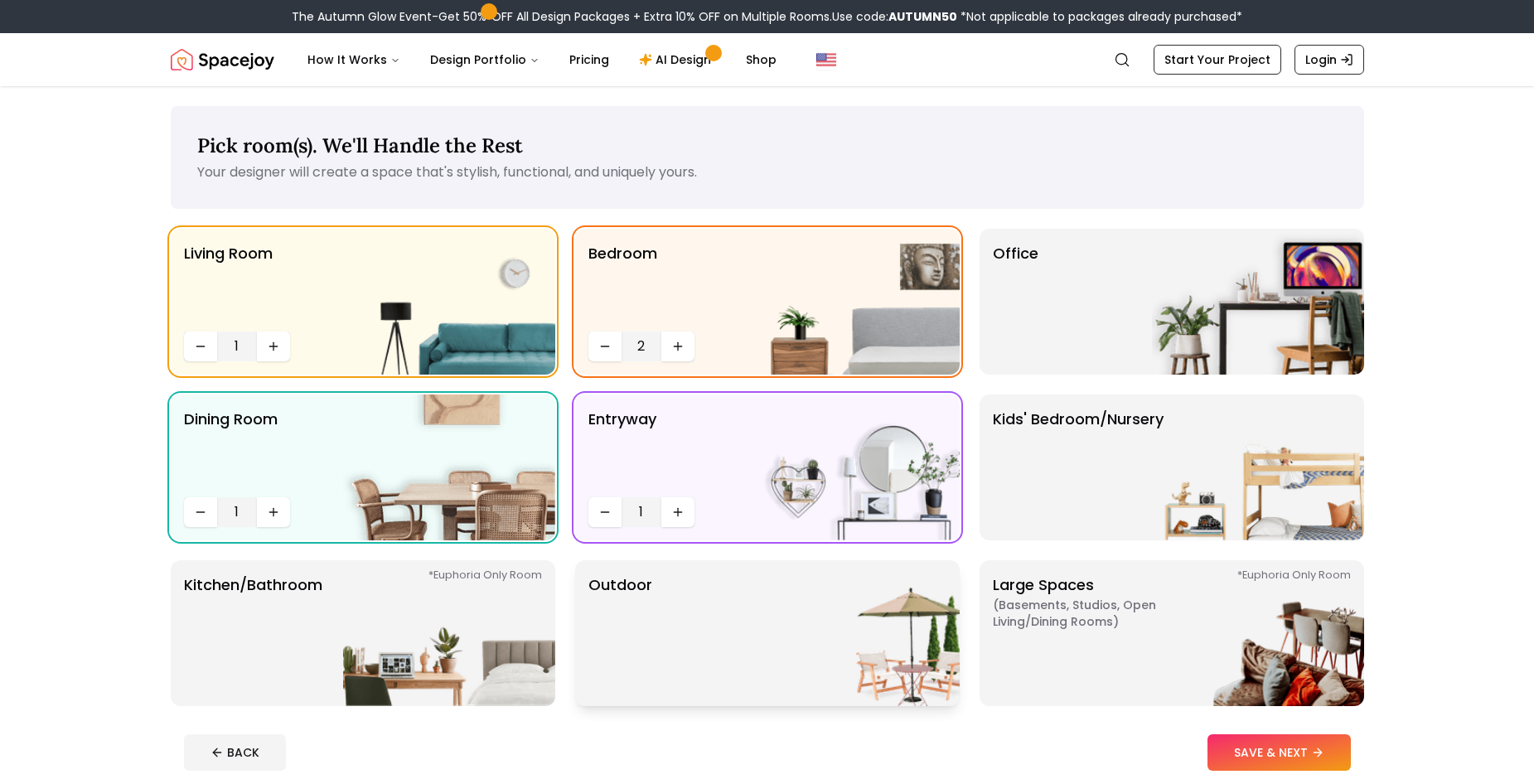
click at [717, 647] on div "Outdoor" at bounding box center [767, 633] width 384 height 146
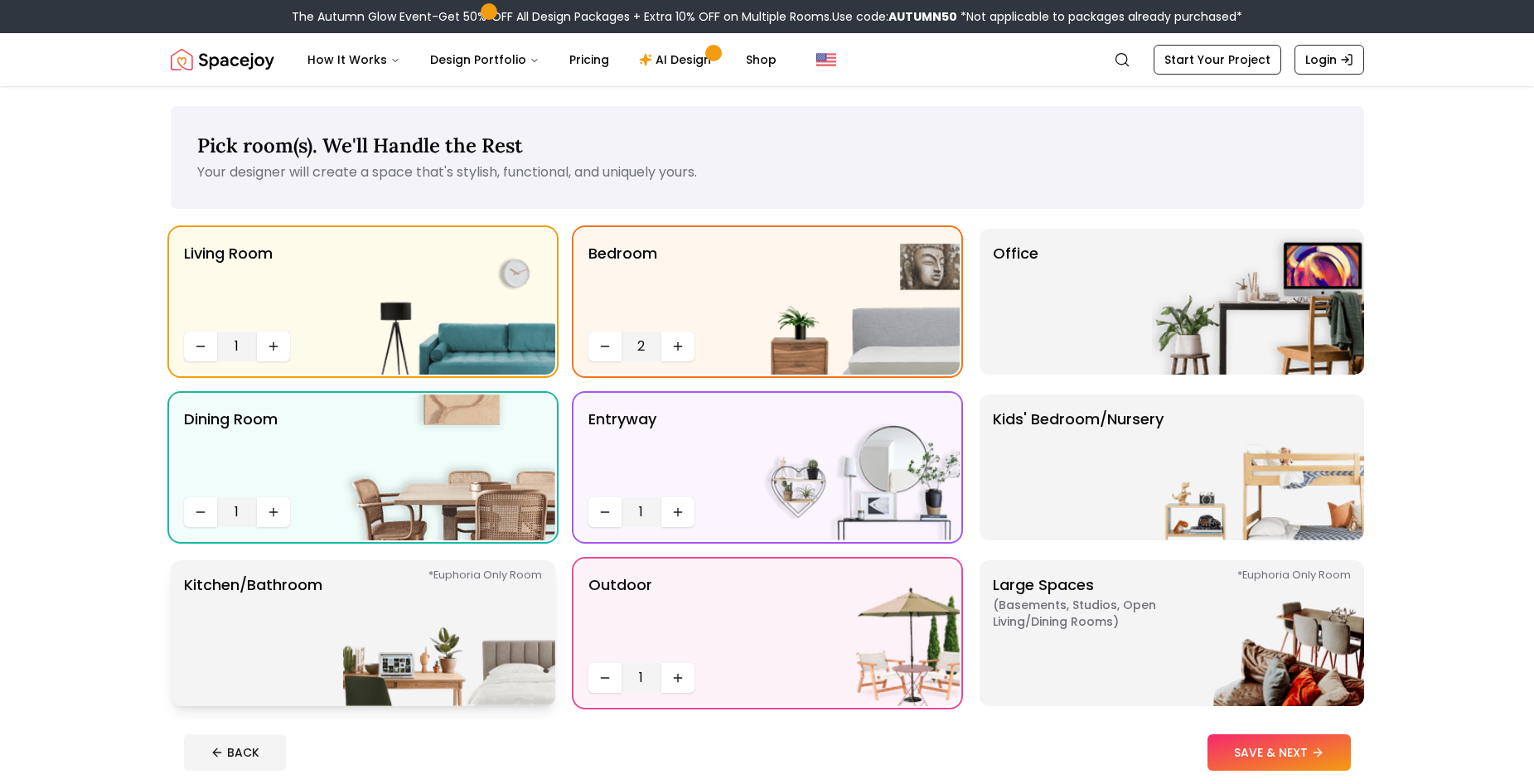
click at [475, 652] on img at bounding box center [448, 633] width 212 height 146
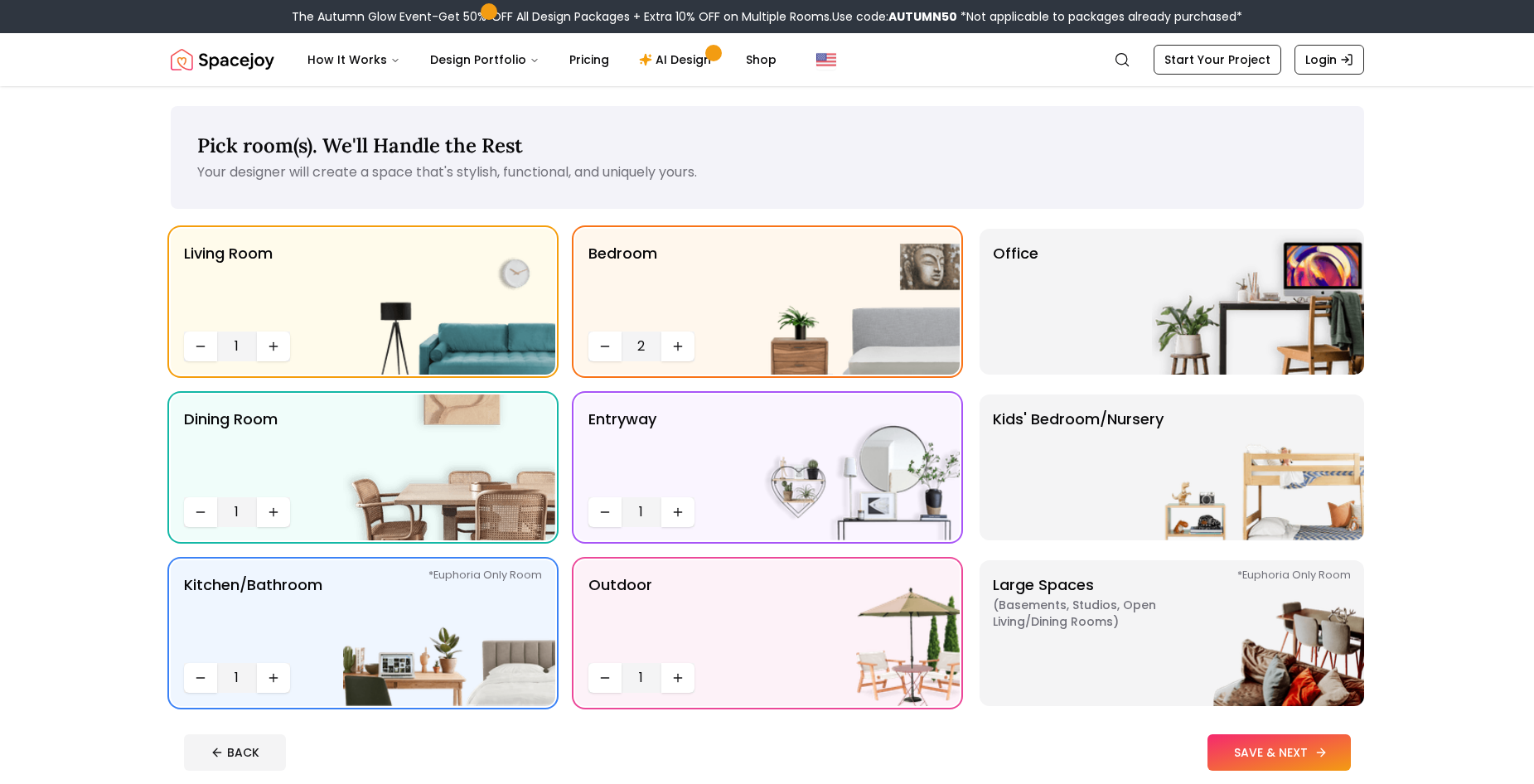
click at [1277, 754] on button "SAVE & NEXT" at bounding box center [1278, 751] width 143 height 36
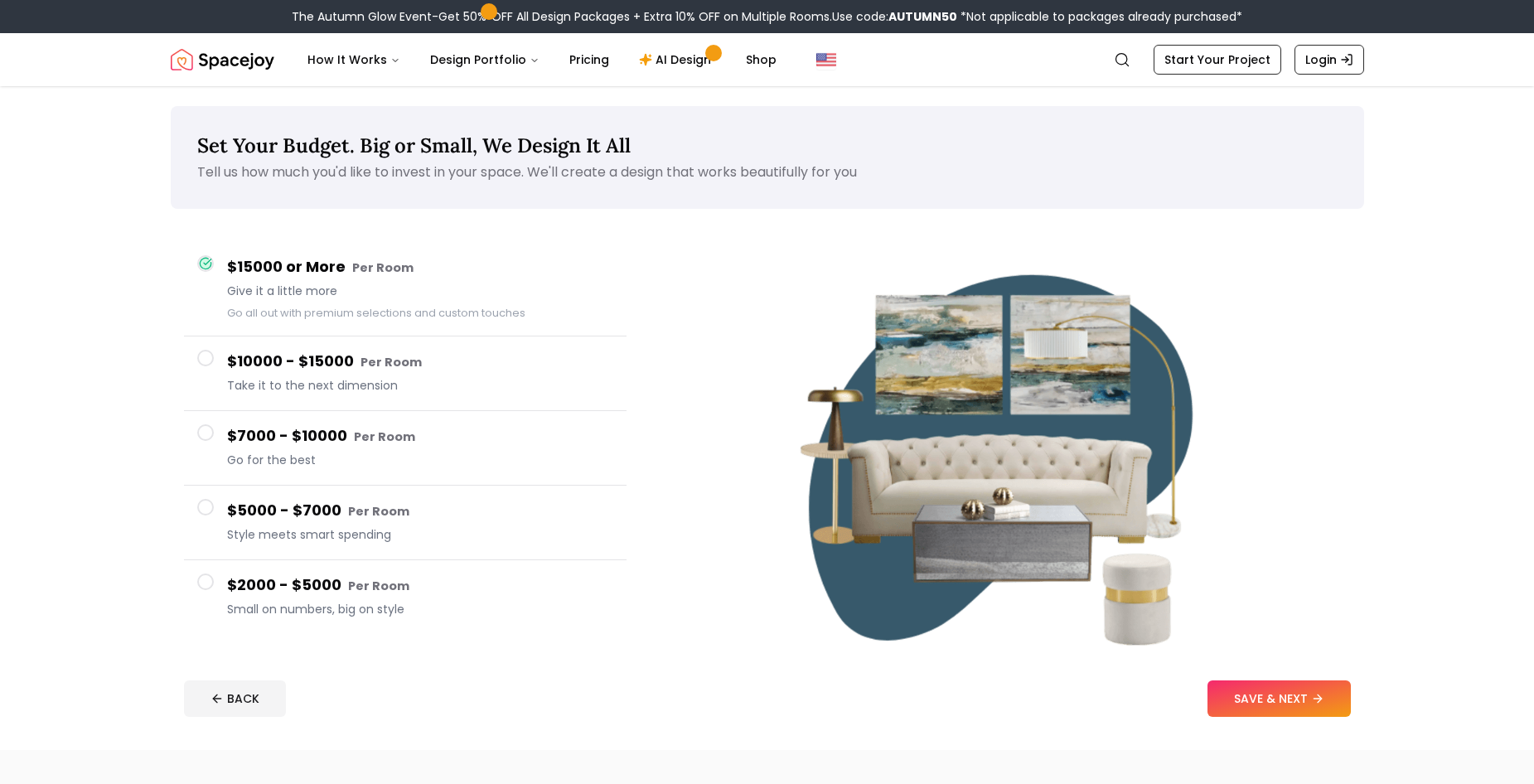
click at [332, 604] on span "Small on numbers, big on style" at bounding box center [419, 608] width 386 height 17
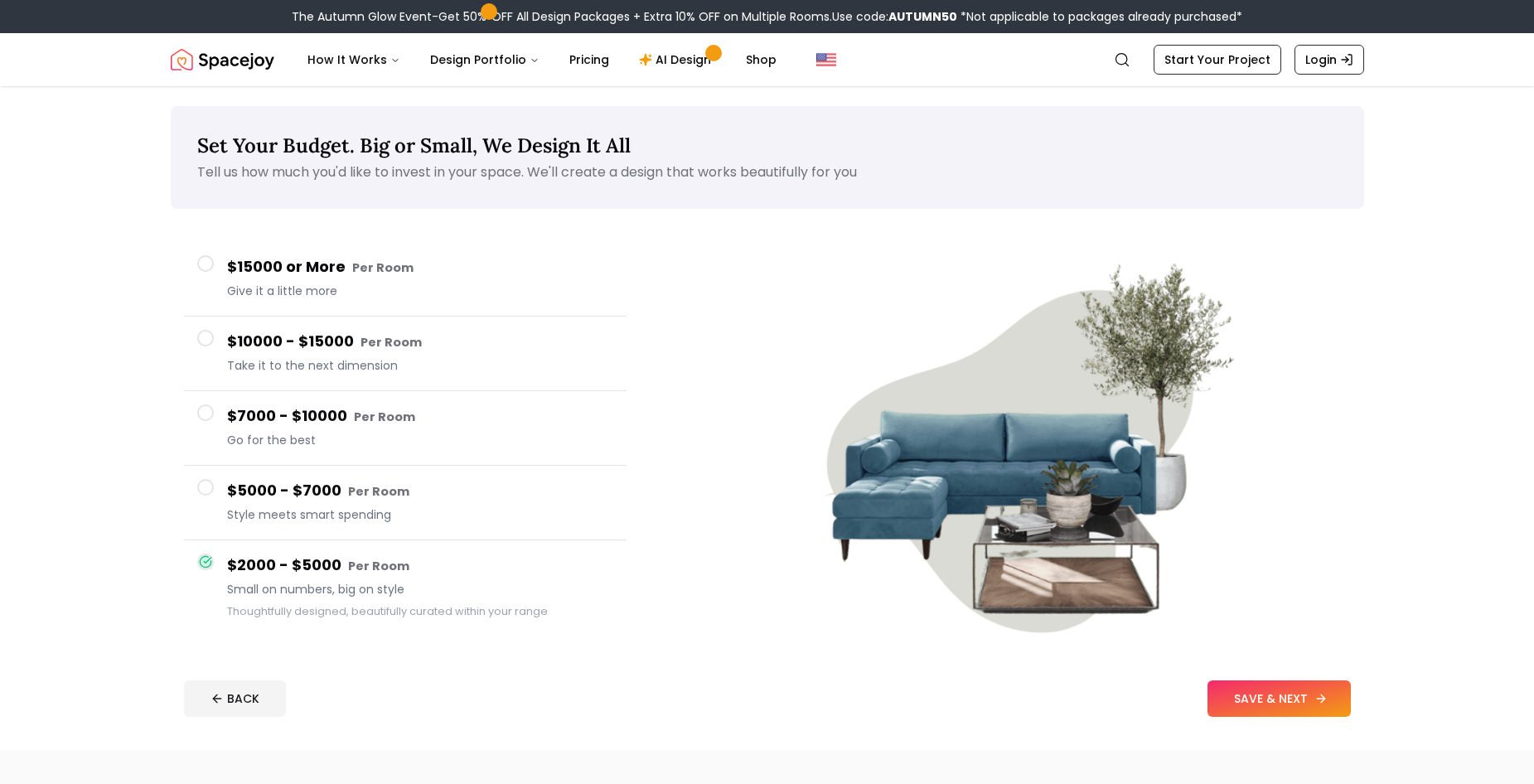
click at [1281, 703] on button "SAVE & NEXT" at bounding box center [1278, 698] width 143 height 36
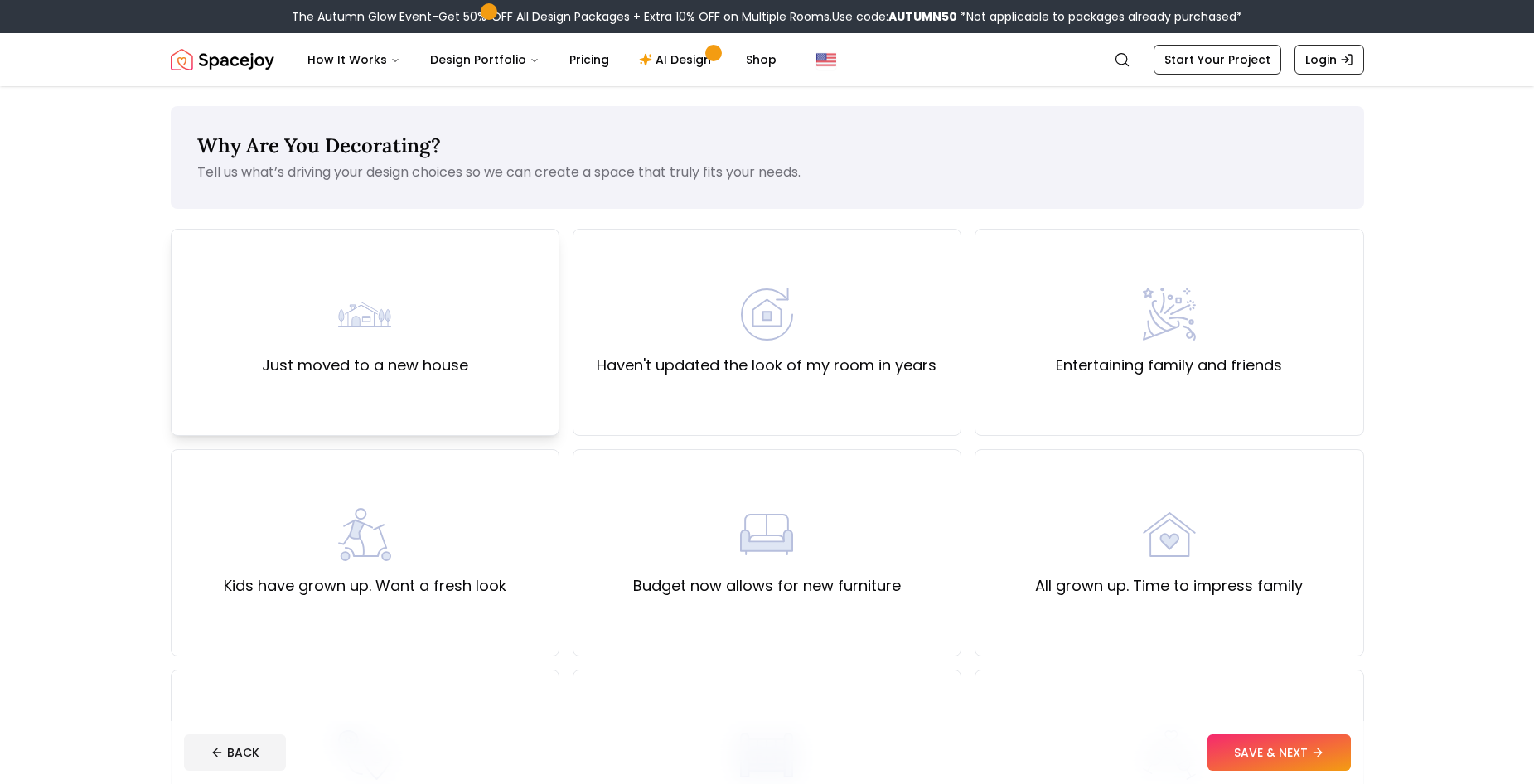
click at [411, 378] on div "Just moved to a new house" at bounding box center [365, 332] width 389 height 207
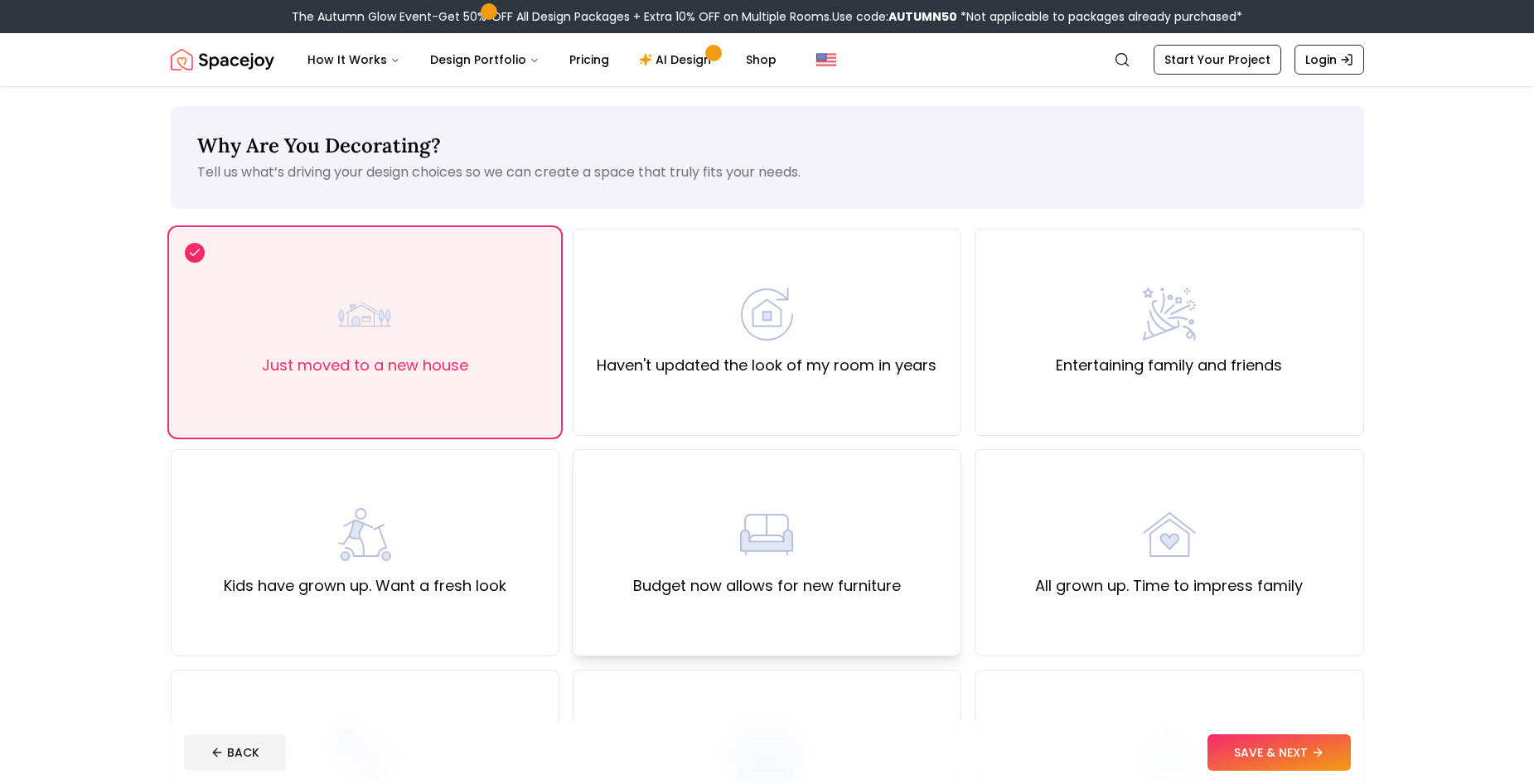
click at [805, 610] on div "Budget now allows for new furniture" at bounding box center [767, 553] width 389 height 207
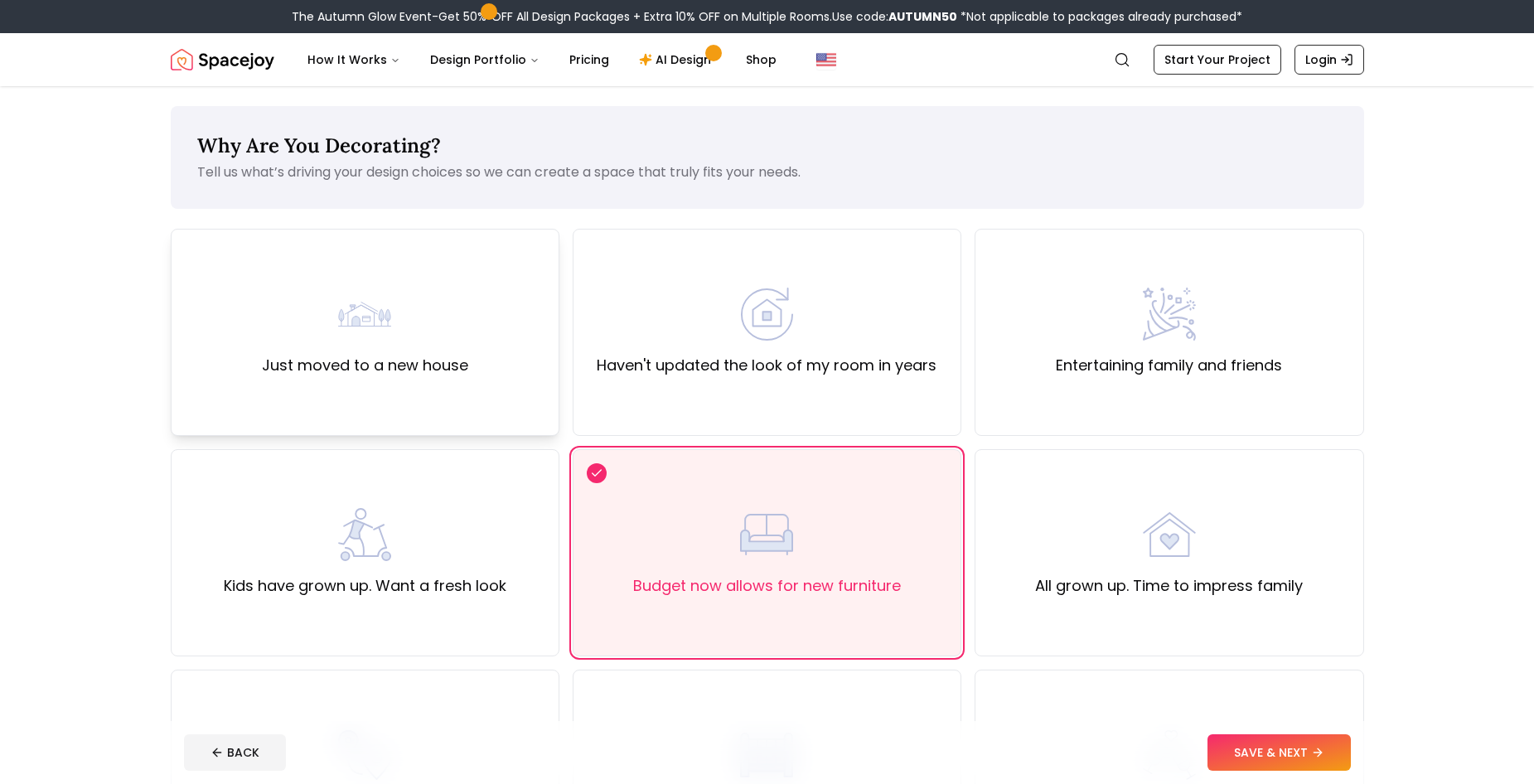
click at [398, 339] on div "Just moved to a new house" at bounding box center [365, 332] width 207 height 90
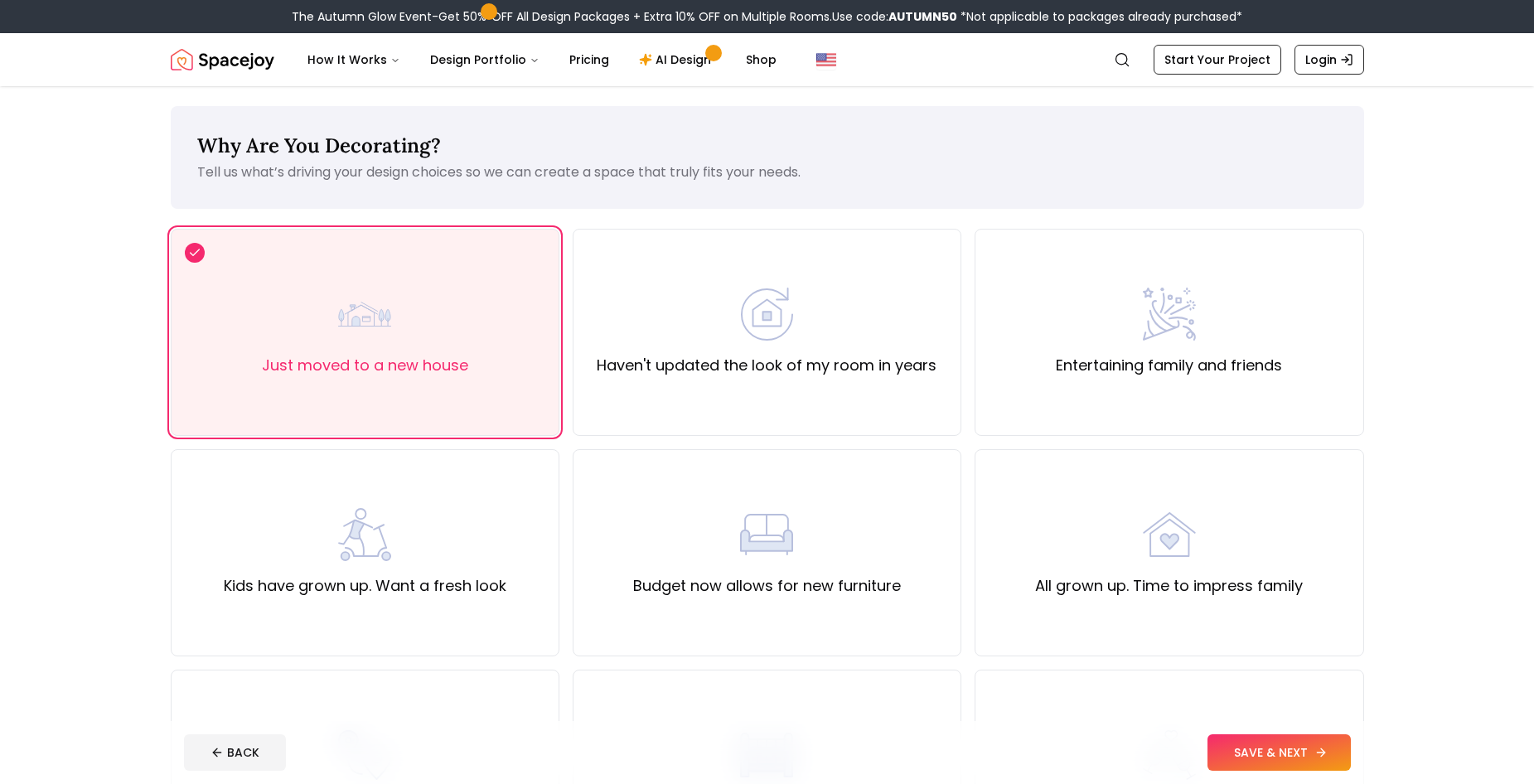
click at [1247, 758] on button "SAVE & NEXT" at bounding box center [1278, 751] width 143 height 36
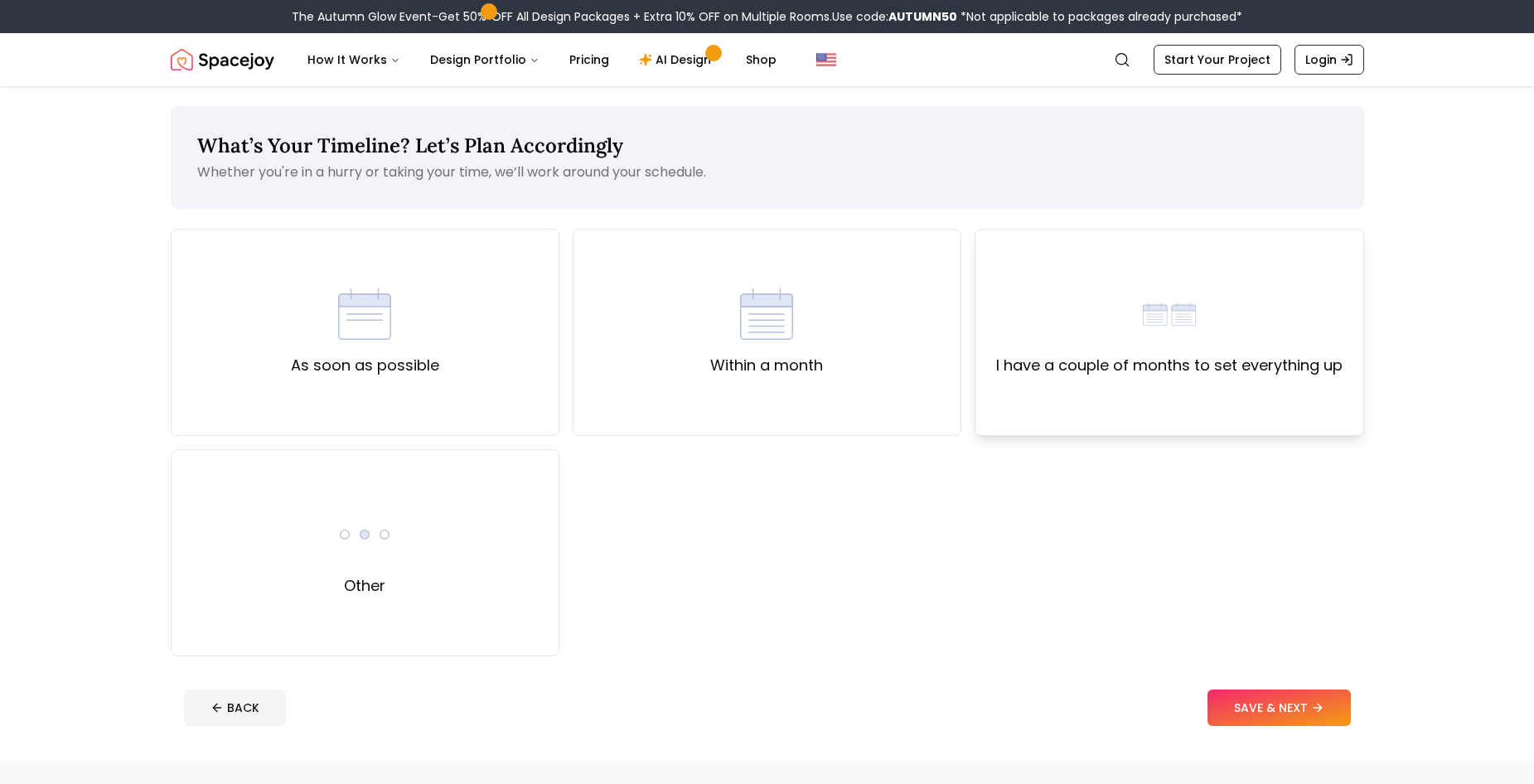
click at [1074, 410] on div "I have a couple of months to set everything up" at bounding box center [1168, 332] width 389 height 207
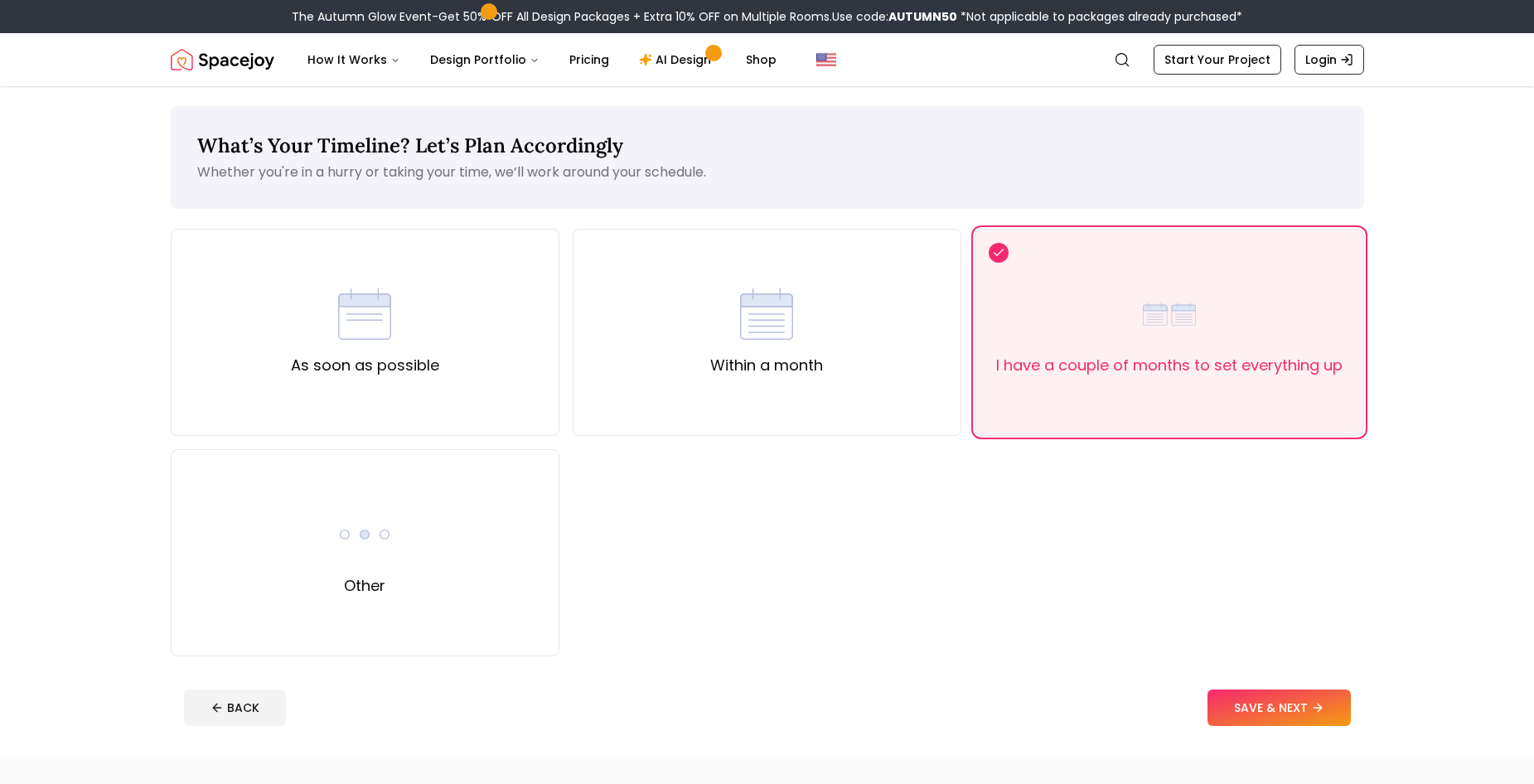
click at [1248, 711] on button "SAVE & NEXT" at bounding box center [1278, 707] width 143 height 36
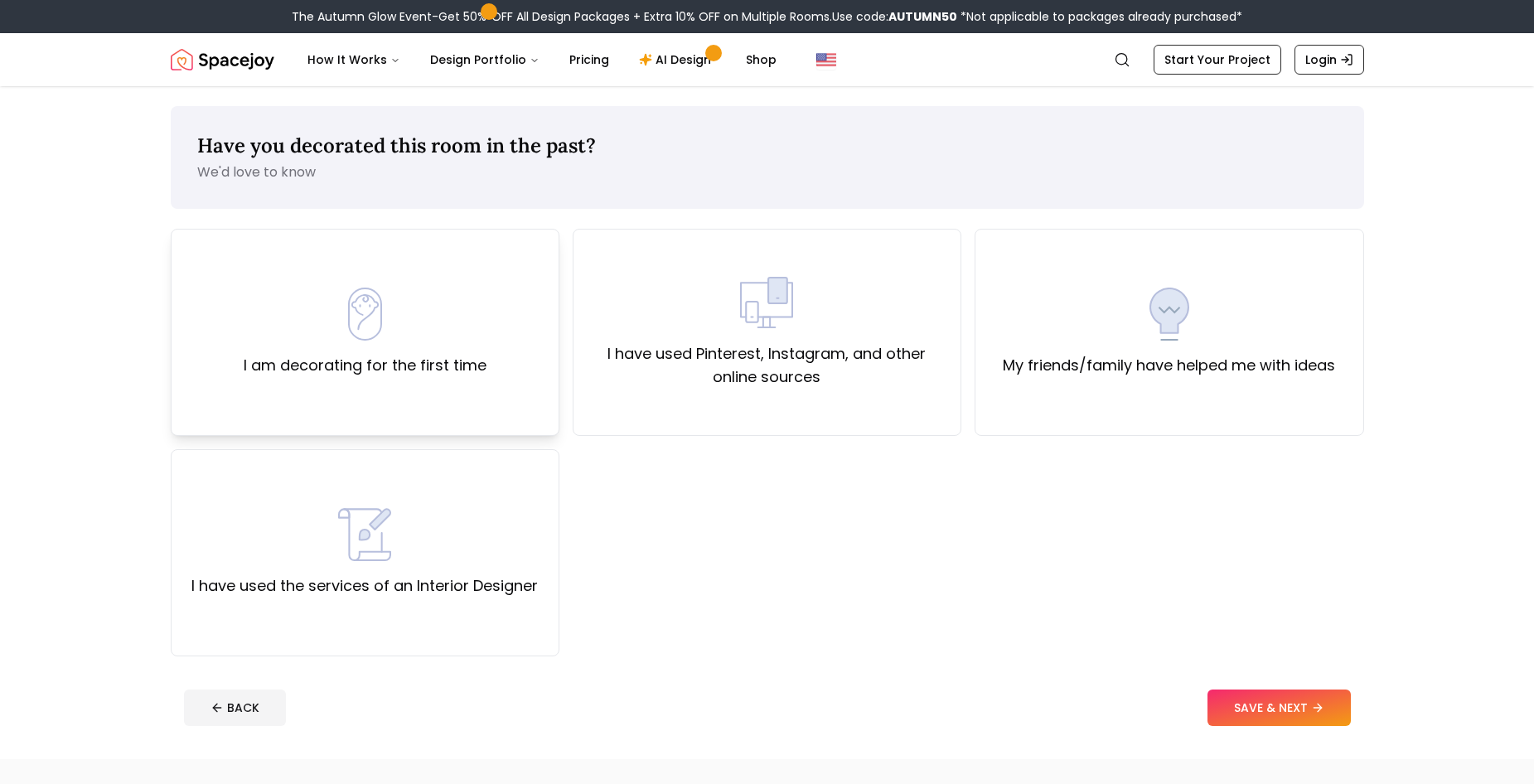
click at [459, 403] on div "I am decorating for the first time" at bounding box center [365, 332] width 389 height 207
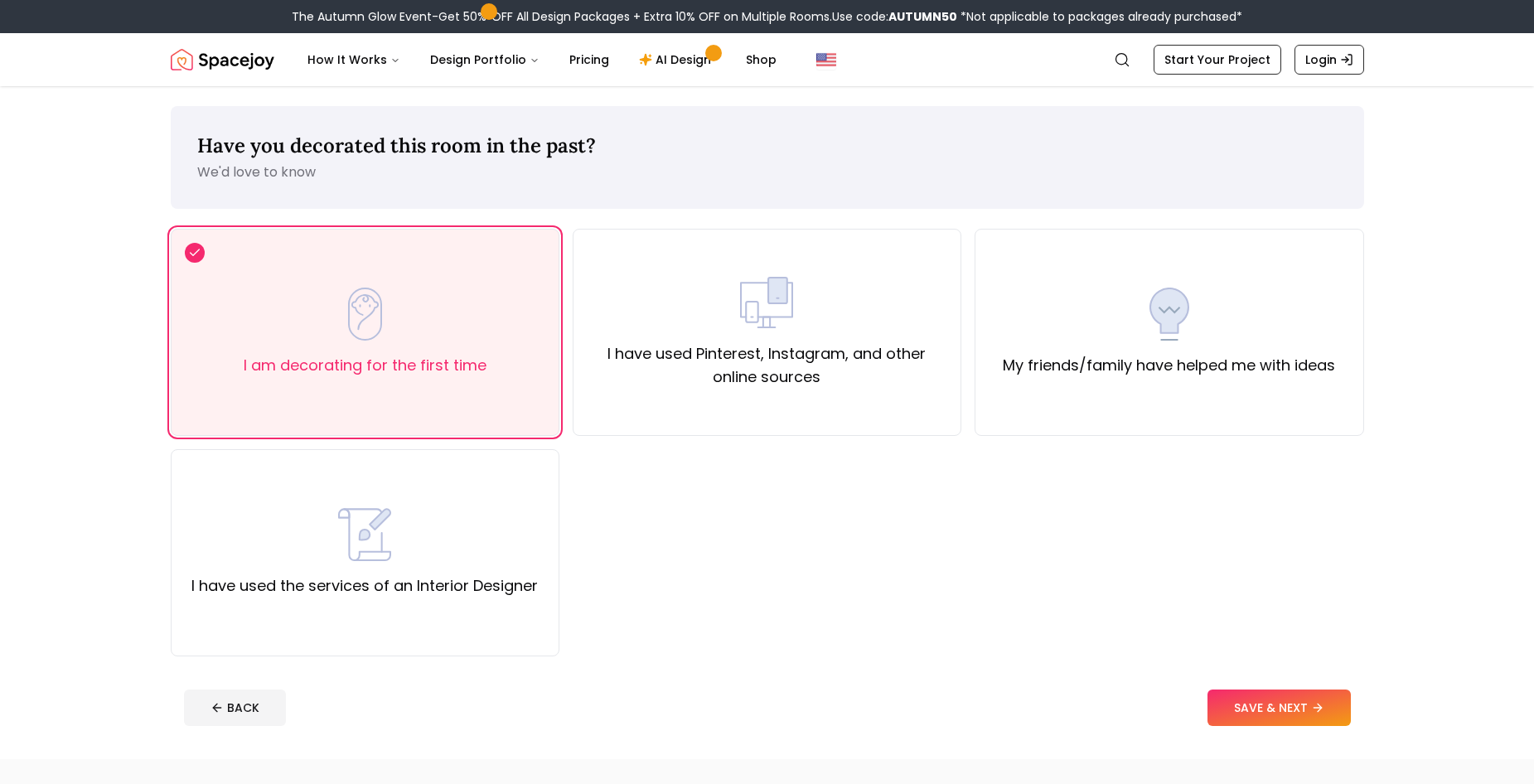
click at [1263, 722] on button "SAVE & NEXT" at bounding box center [1278, 707] width 143 height 36
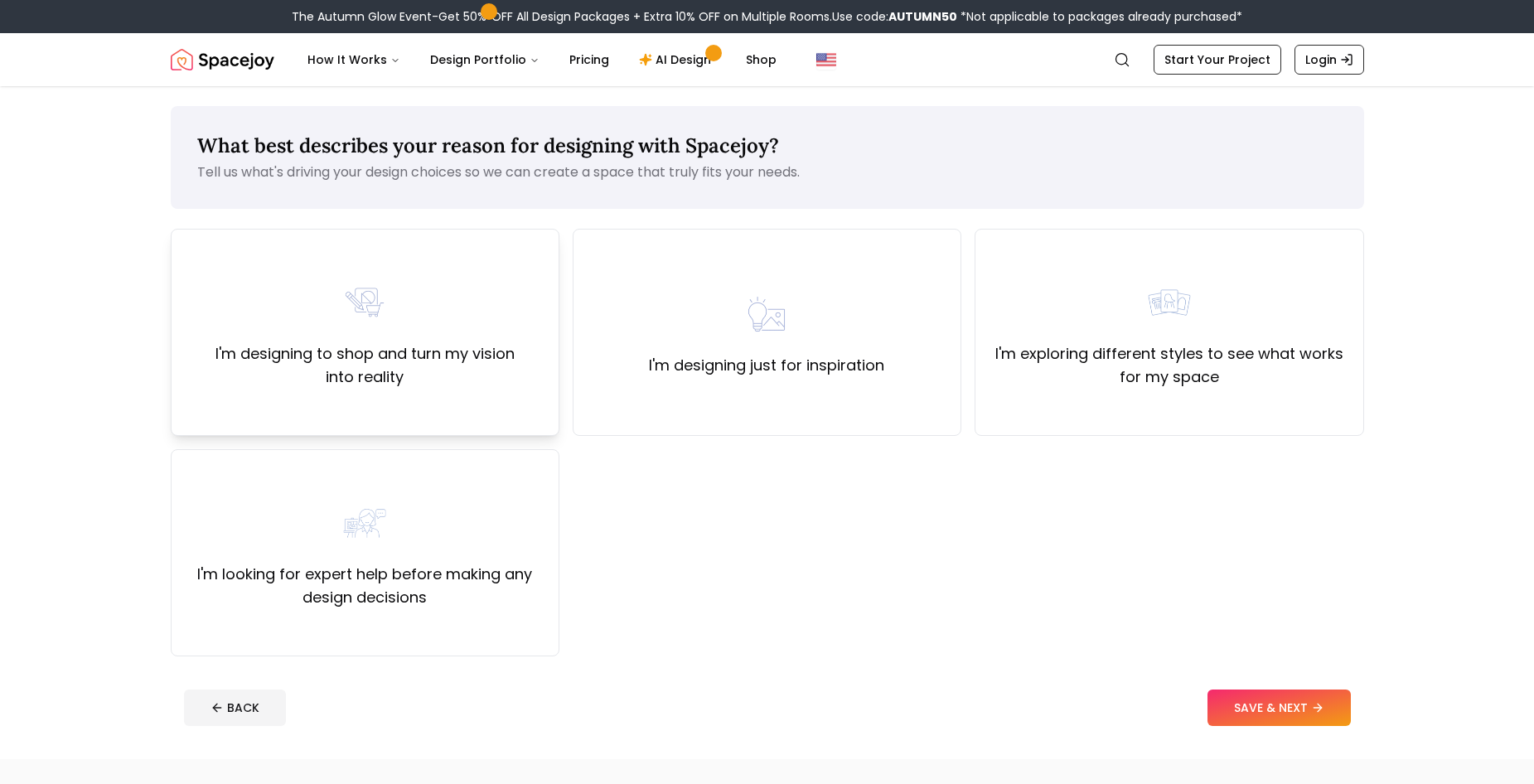
click at [464, 382] on label "I'm designing to shop and turn my vision into reality" at bounding box center [365, 365] width 360 height 47
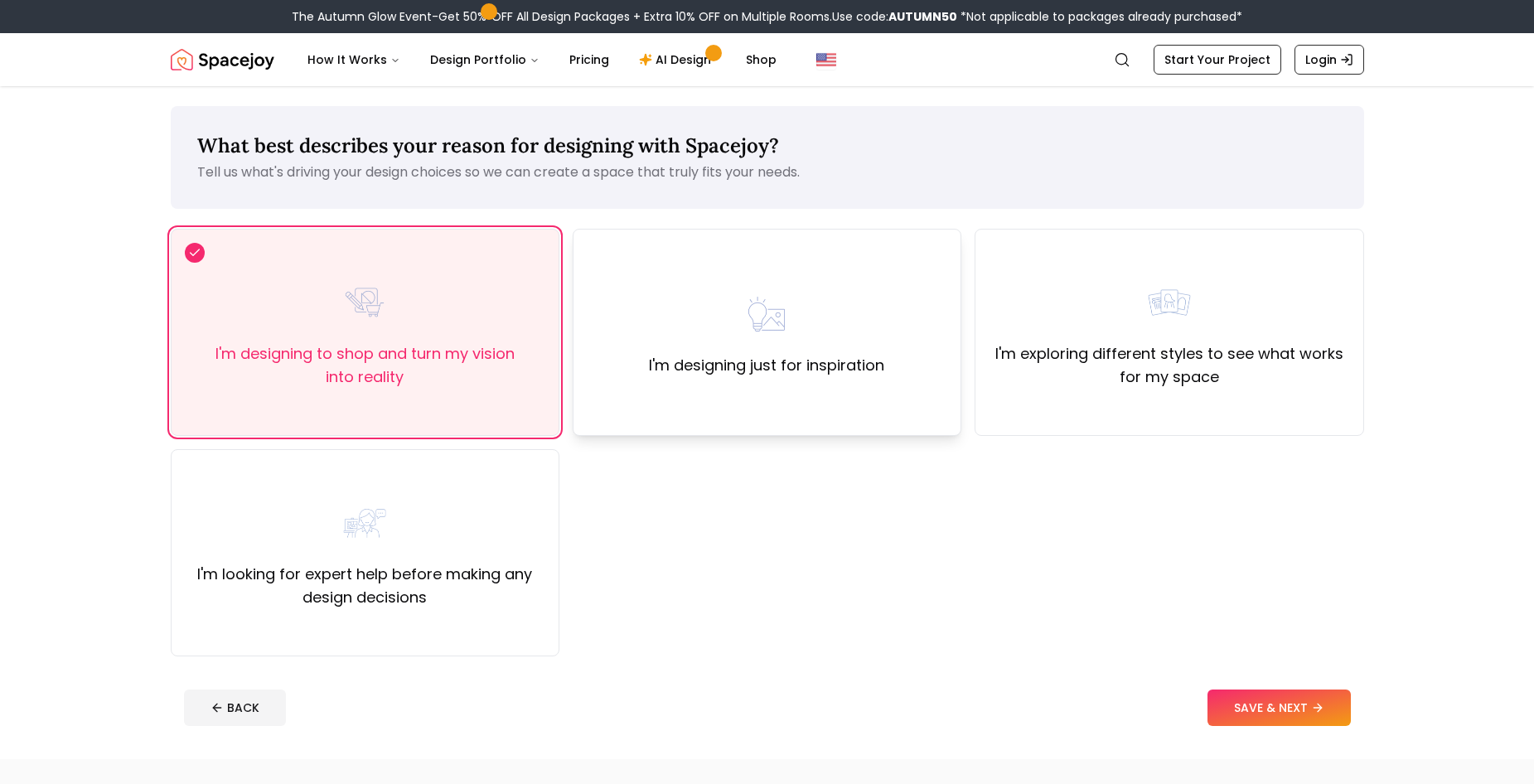
click at [869, 405] on div "I'm designing just for inspiration" at bounding box center [767, 332] width 389 height 207
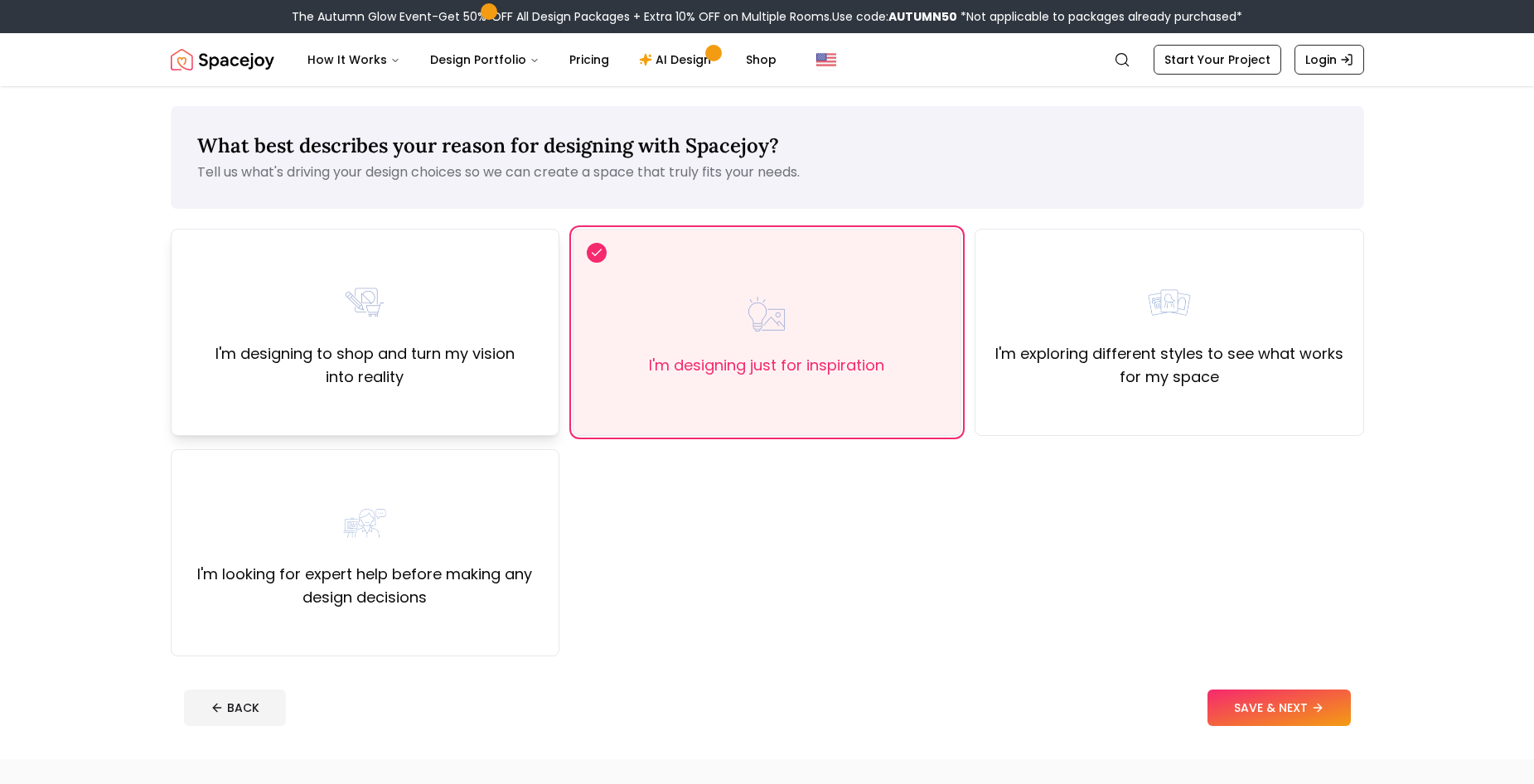
click at [538, 357] on label "I'm designing to shop and turn my vision into reality" at bounding box center [365, 365] width 360 height 47
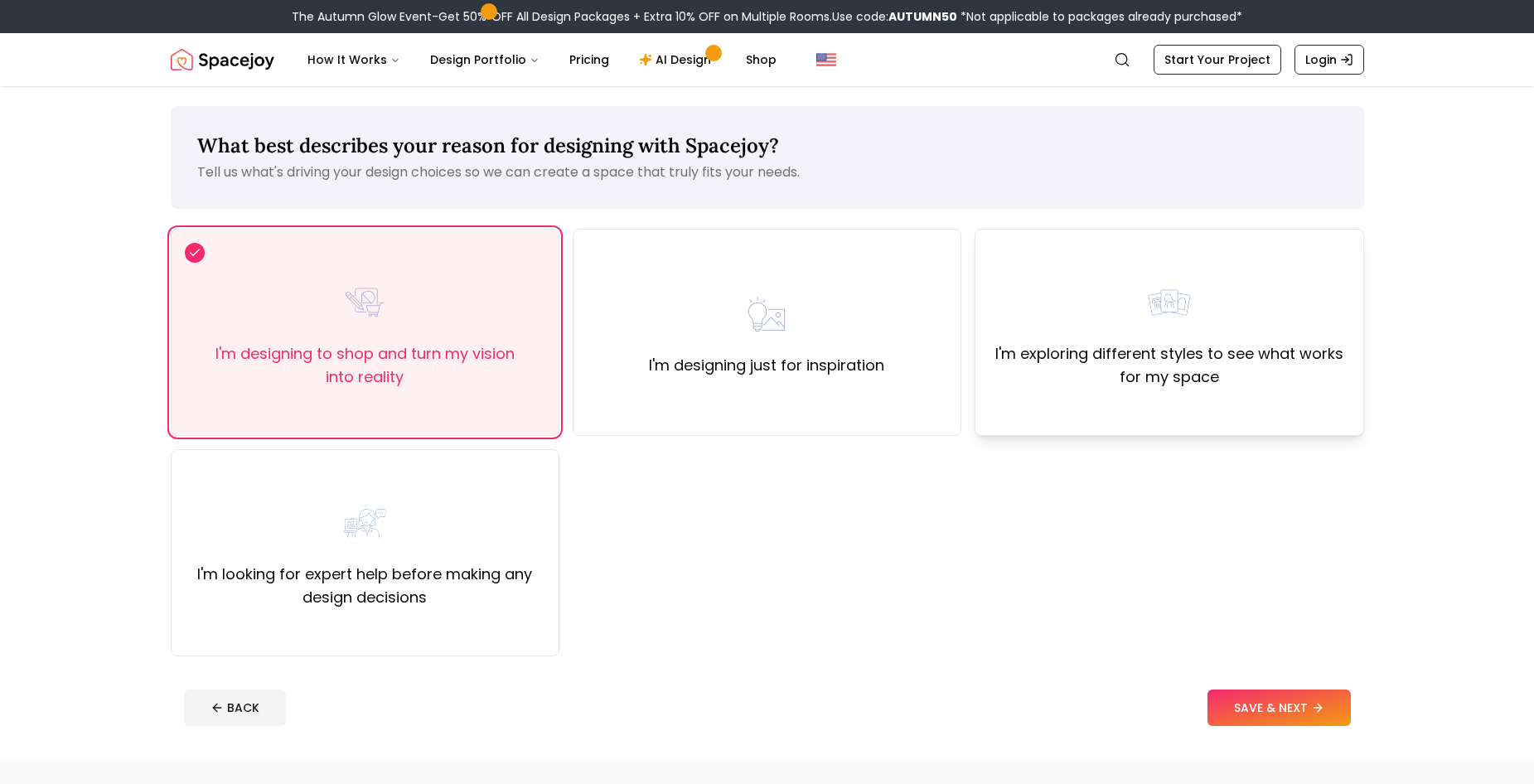
click at [1165, 365] on label "I'm exploring different styles to see what works for my space" at bounding box center [1169, 365] width 360 height 47
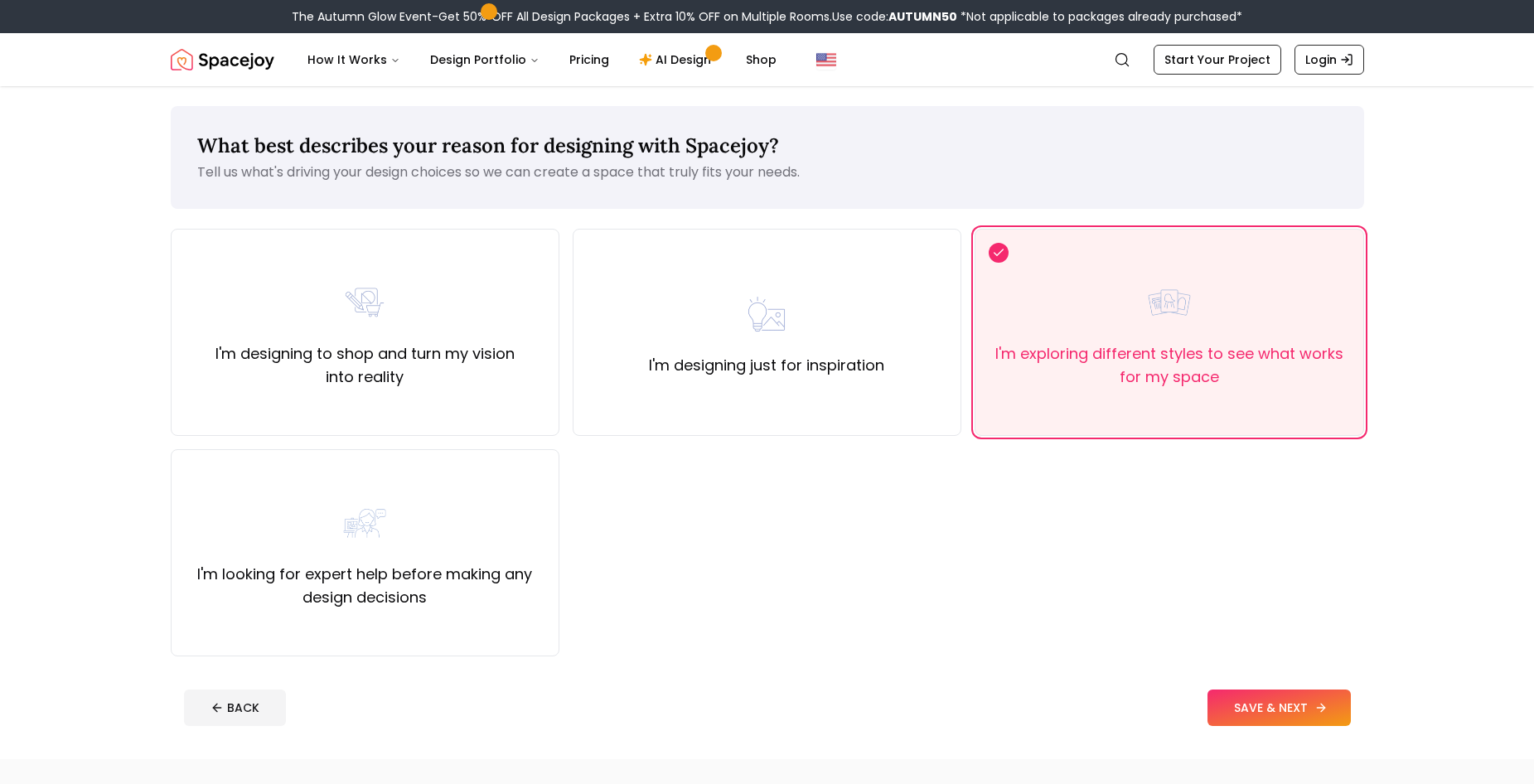
click at [1286, 711] on button "SAVE & NEXT" at bounding box center [1278, 707] width 143 height 36
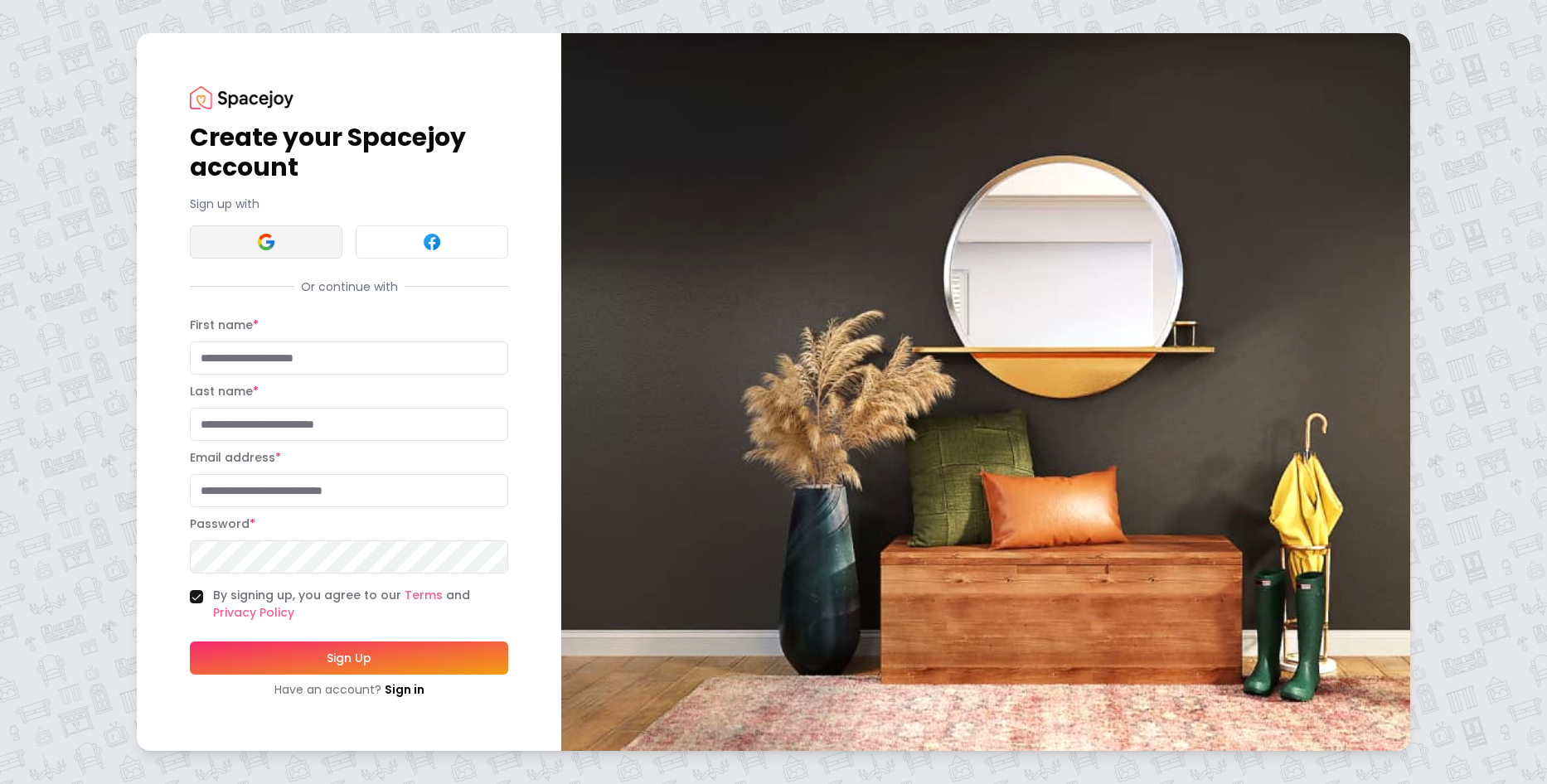
click at [268, 246] on img at bounding box center [266, 242] width 20 height 20
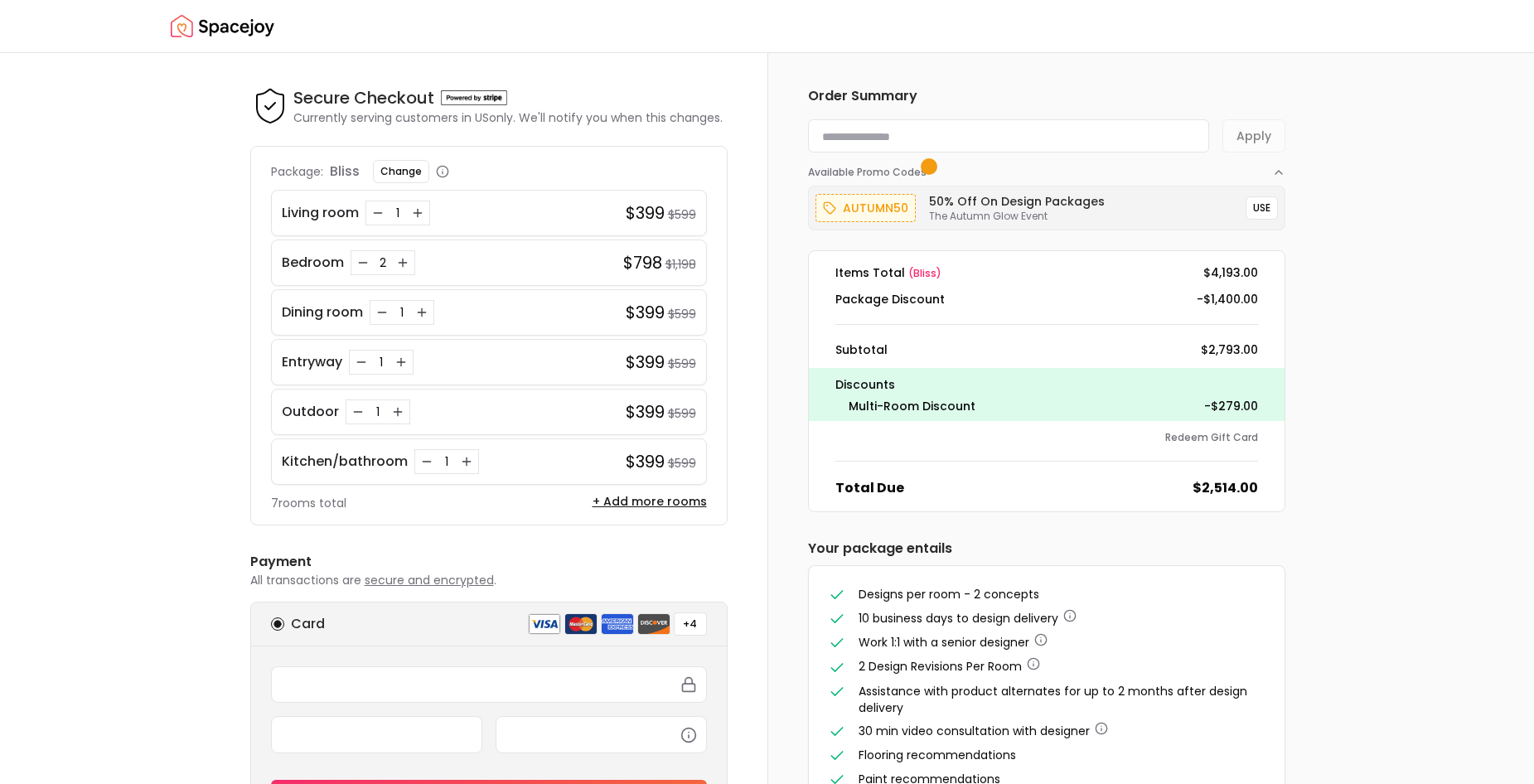
click at [214, 21] on img "Spacejoy" at bounding box center [222, 26] width 104 height 33
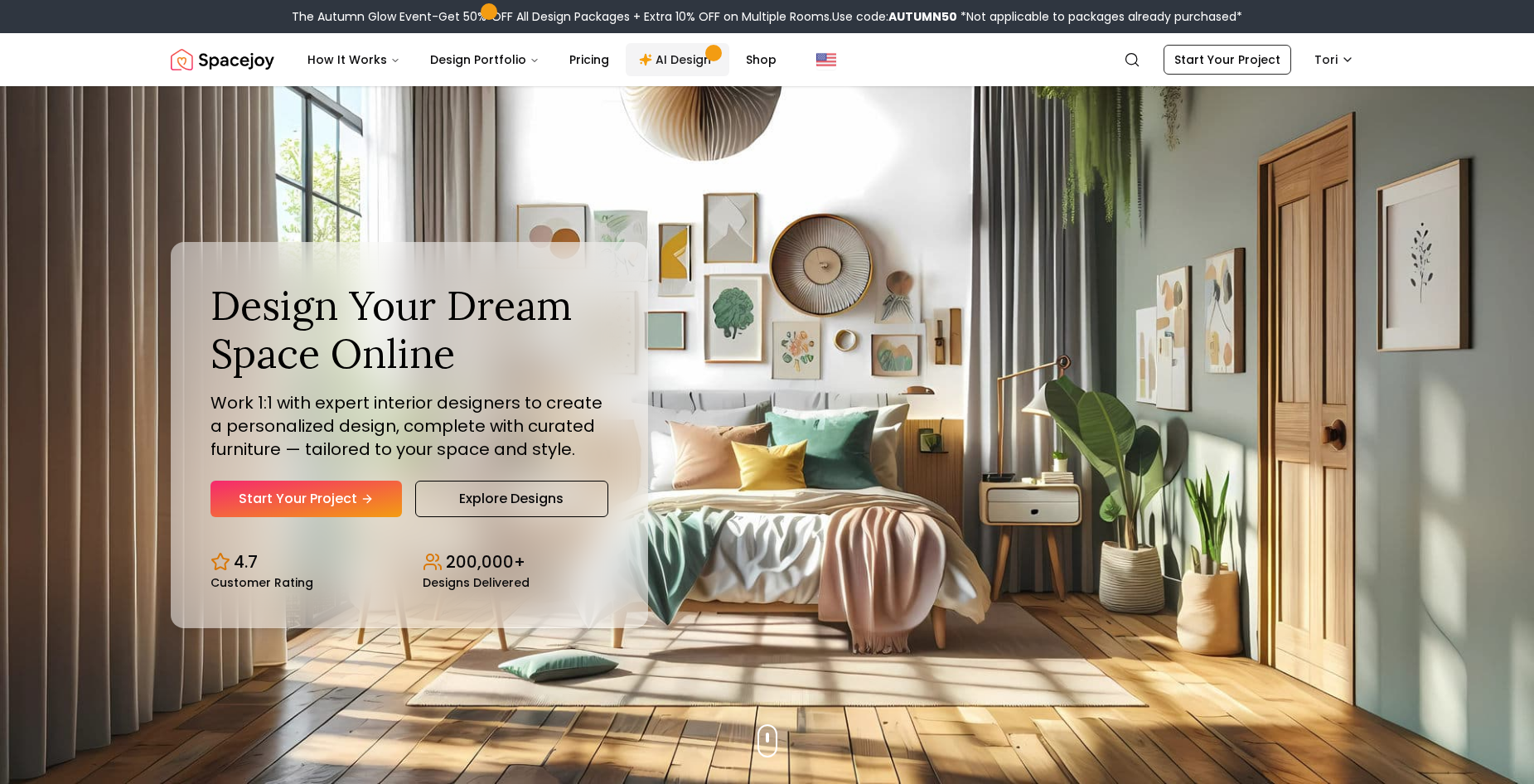
click at [682, 62] on link "AI Design" at bounding box center [678, 60] width 104 height 33
